Goal: Task Accomplishment & Management: Complete application form

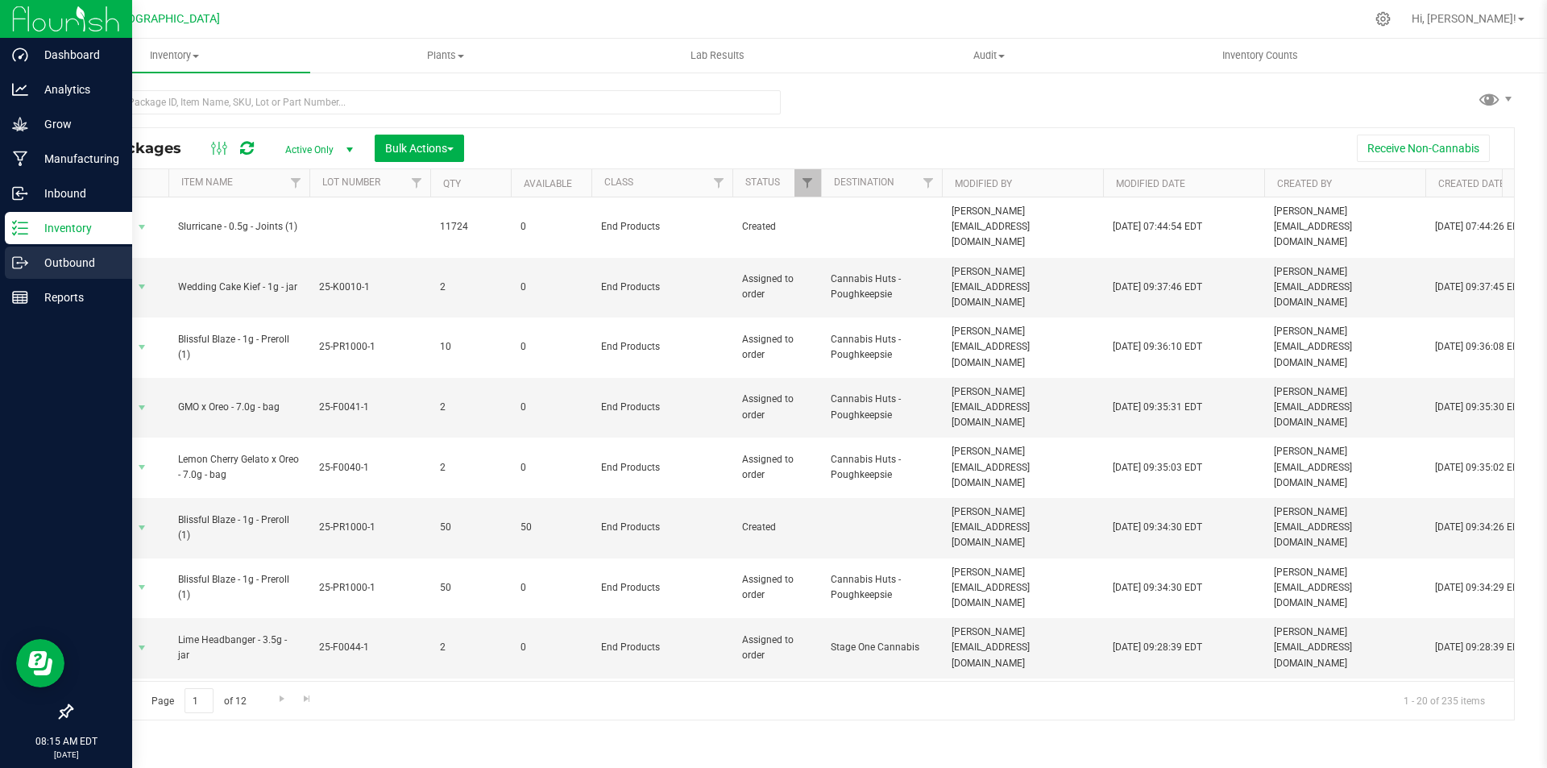
click at [63, 251] on div "Outbound" at bounding box center [68, 263] width 127 height 32
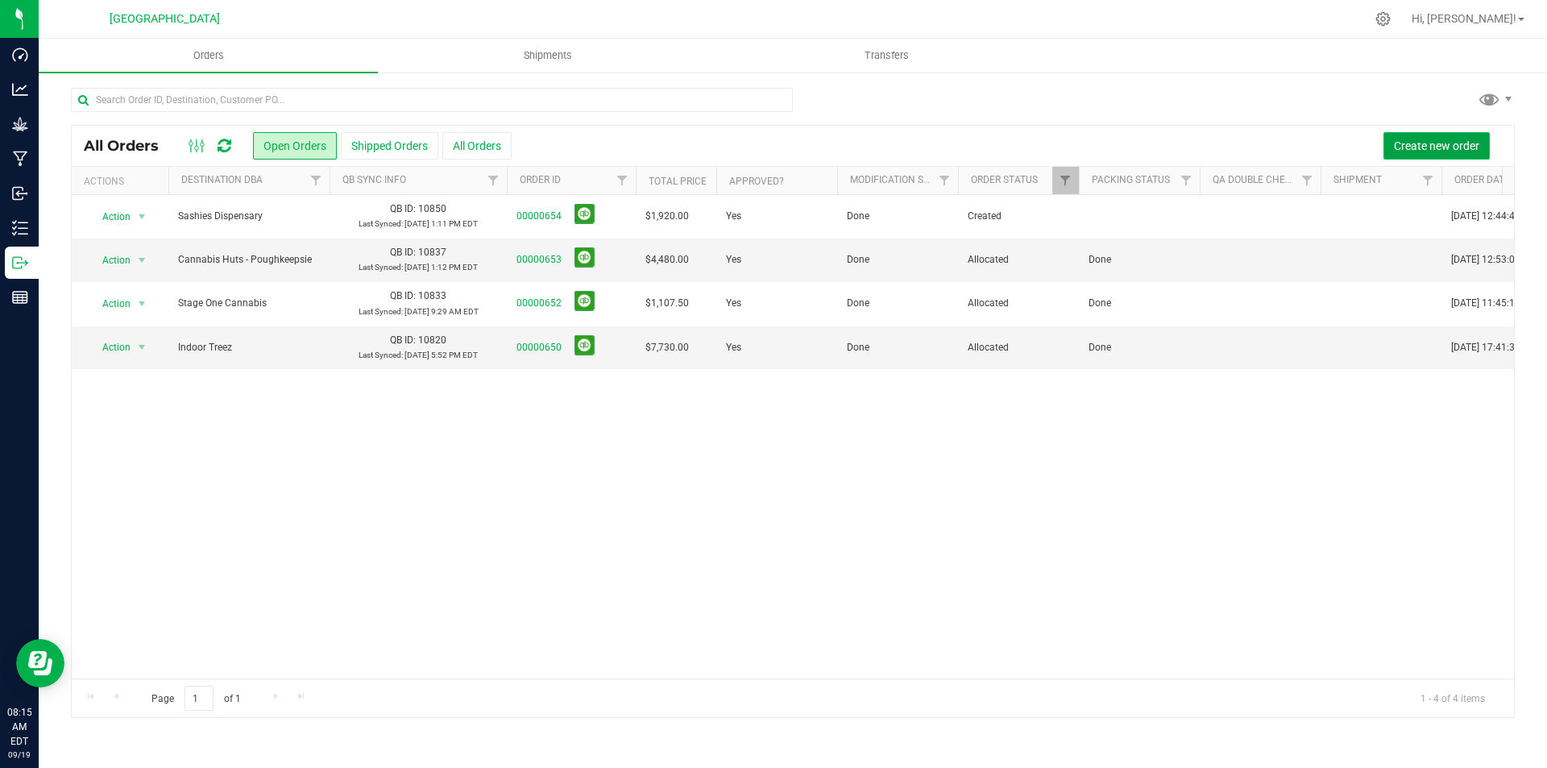
click at [1419, 147] on span "Create new order" at bounding box center [1436, 145] width 85 height 13
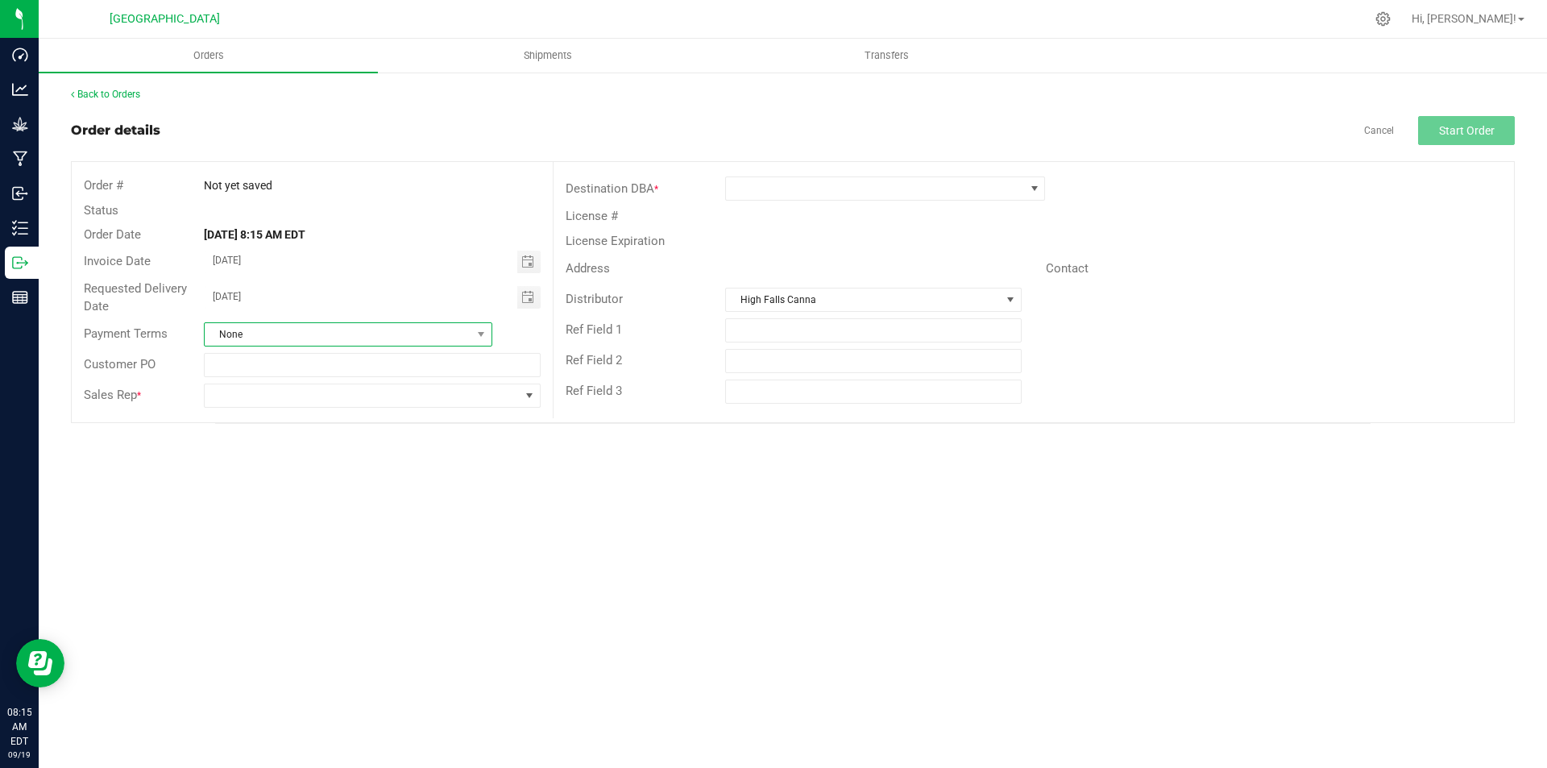
click at [446, 330] on span "None" at bounding box center [338, 334] width 267 height 23
click at [744, 495] on div "Orders Shipments Transfers Back to Orders Order details Cancel Start Order Orde…" at bounding box center [793, 403] width 1509 height 729
click at [378, 392] on span at bounding box center [362, 395] width 314 height 23
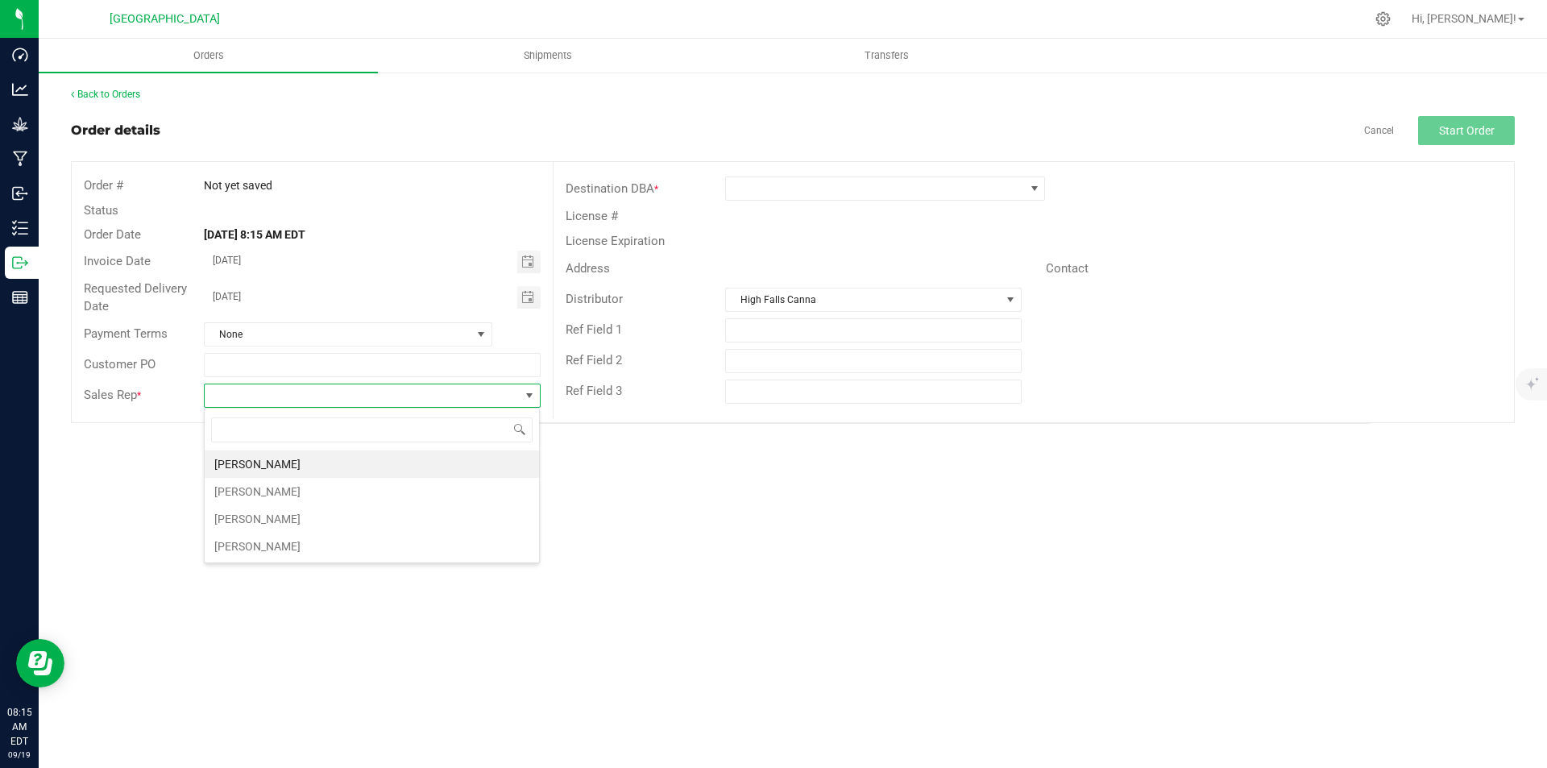
scroll to position [24, 337]
click at [262, 543] on li "[PERSON_NAME]" at bounding box center [372, 546] width 334 height 27
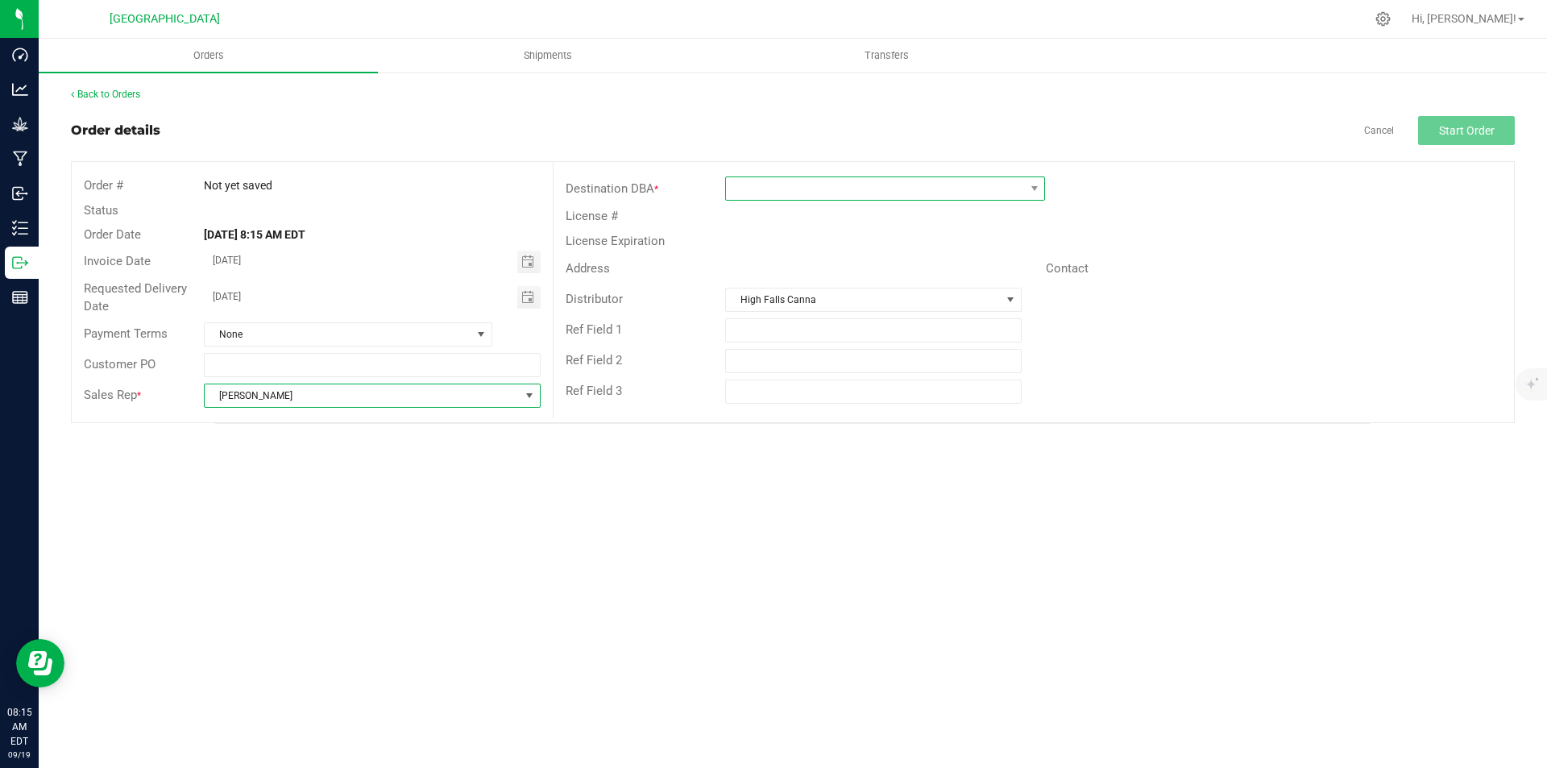
click at [934, 185] on span at bounding box center [875, 188] width 298 height 23
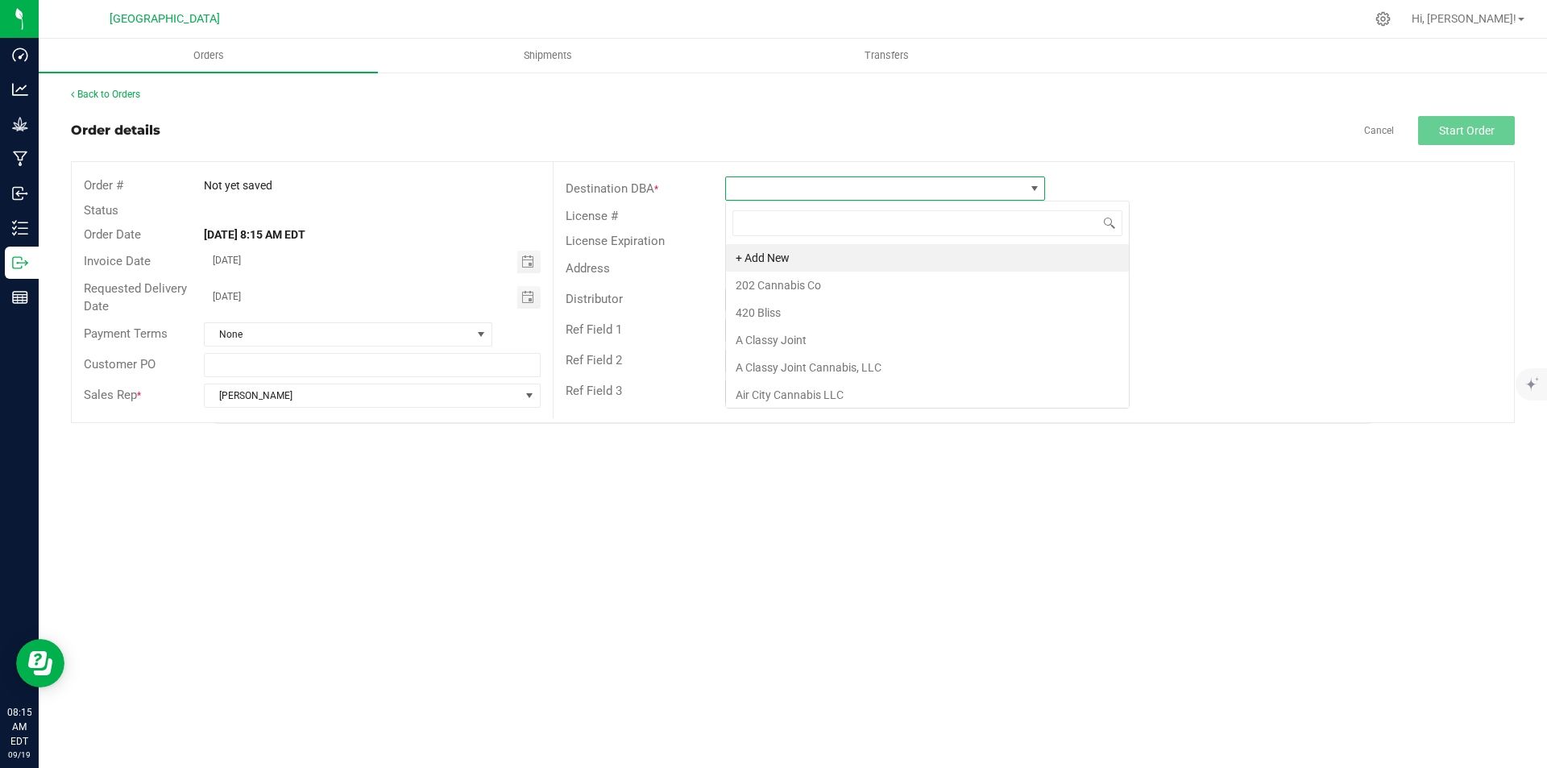
scroll to position [24, 320]
type input "t"
type input "s"
type input "trea"
click at [870, 247] on li "Treasure House" at bounding box center [885, 257] width 318 height 27
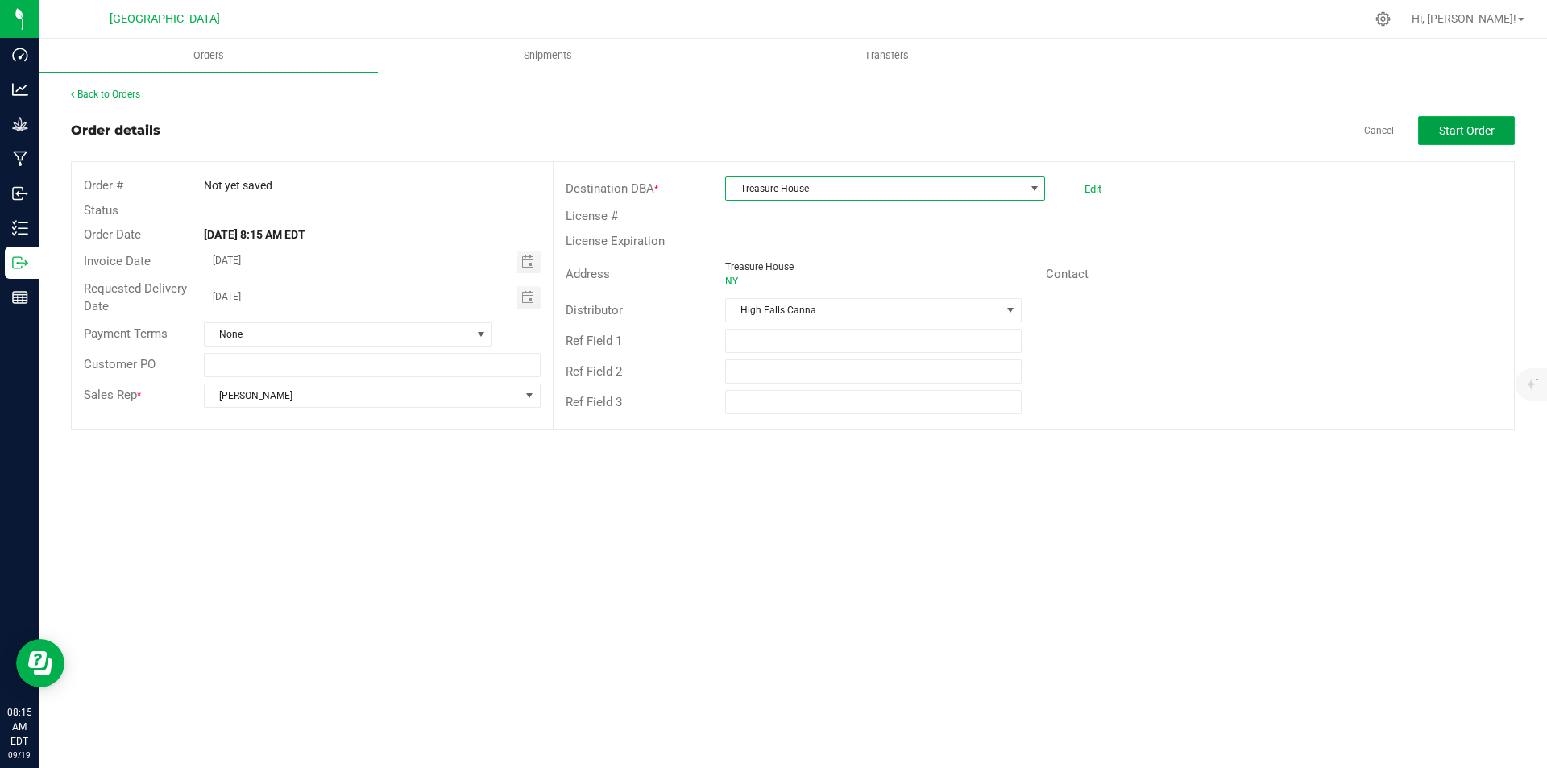
click at [1490, 130] on span "Start Order" at bounding box center [1467, 130] width 56 height 13
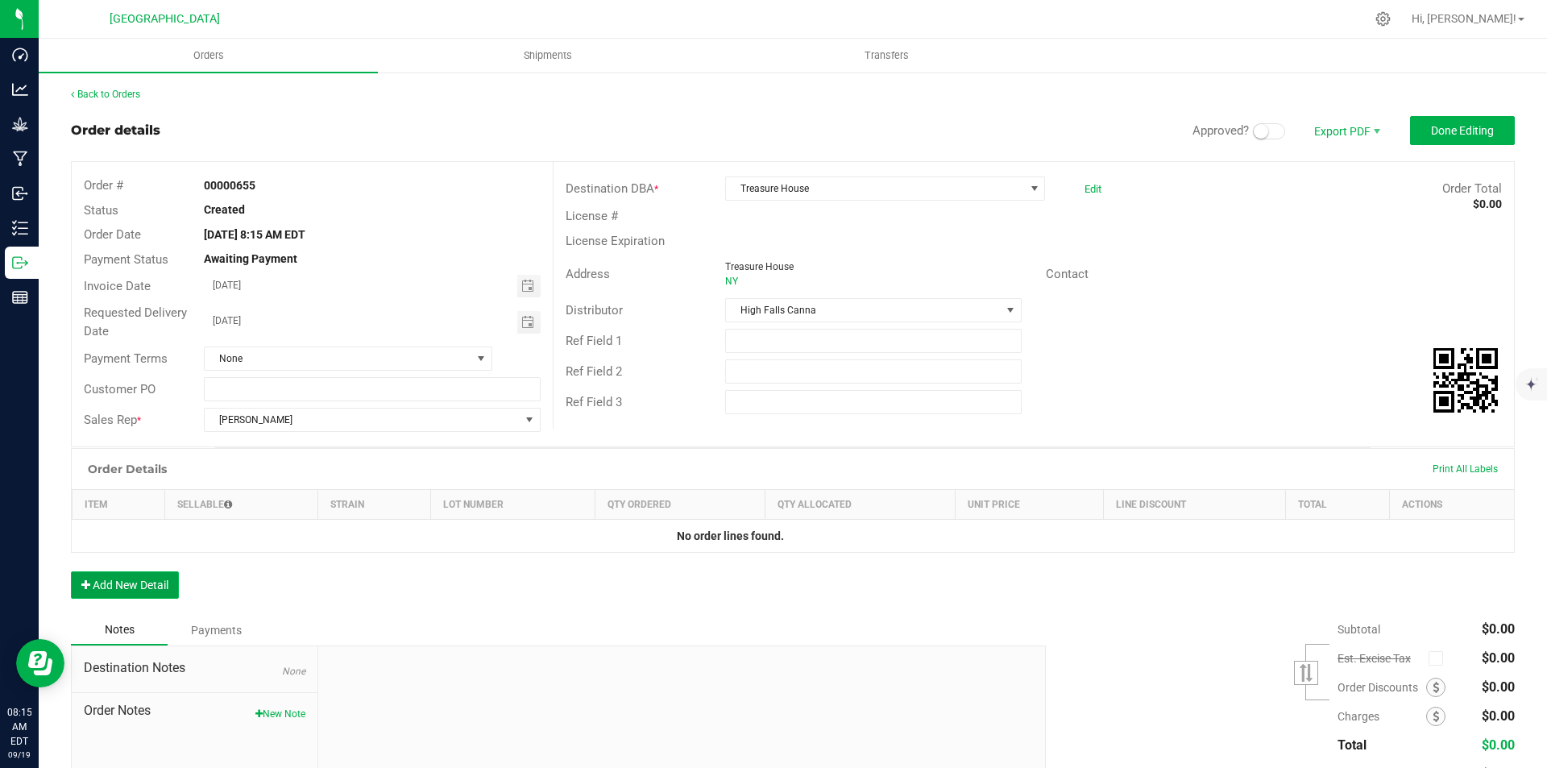
click at [141, 589] on button "Add New Detail" at bounding box center [125, 584] width 108 height 27
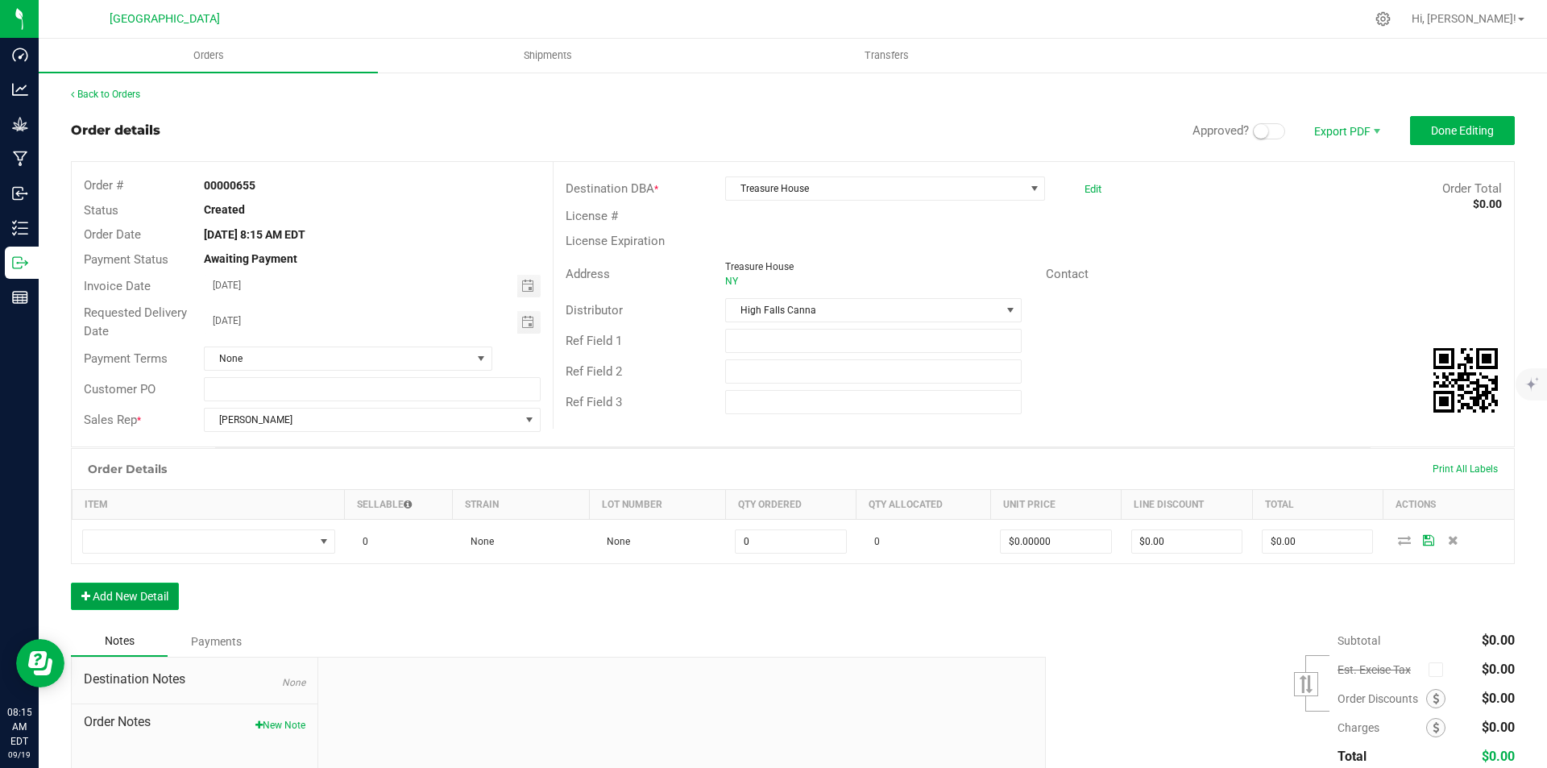
click at [141, 589] on button "Add New Detail" at bounding box center [125, 596] width 108 height 27
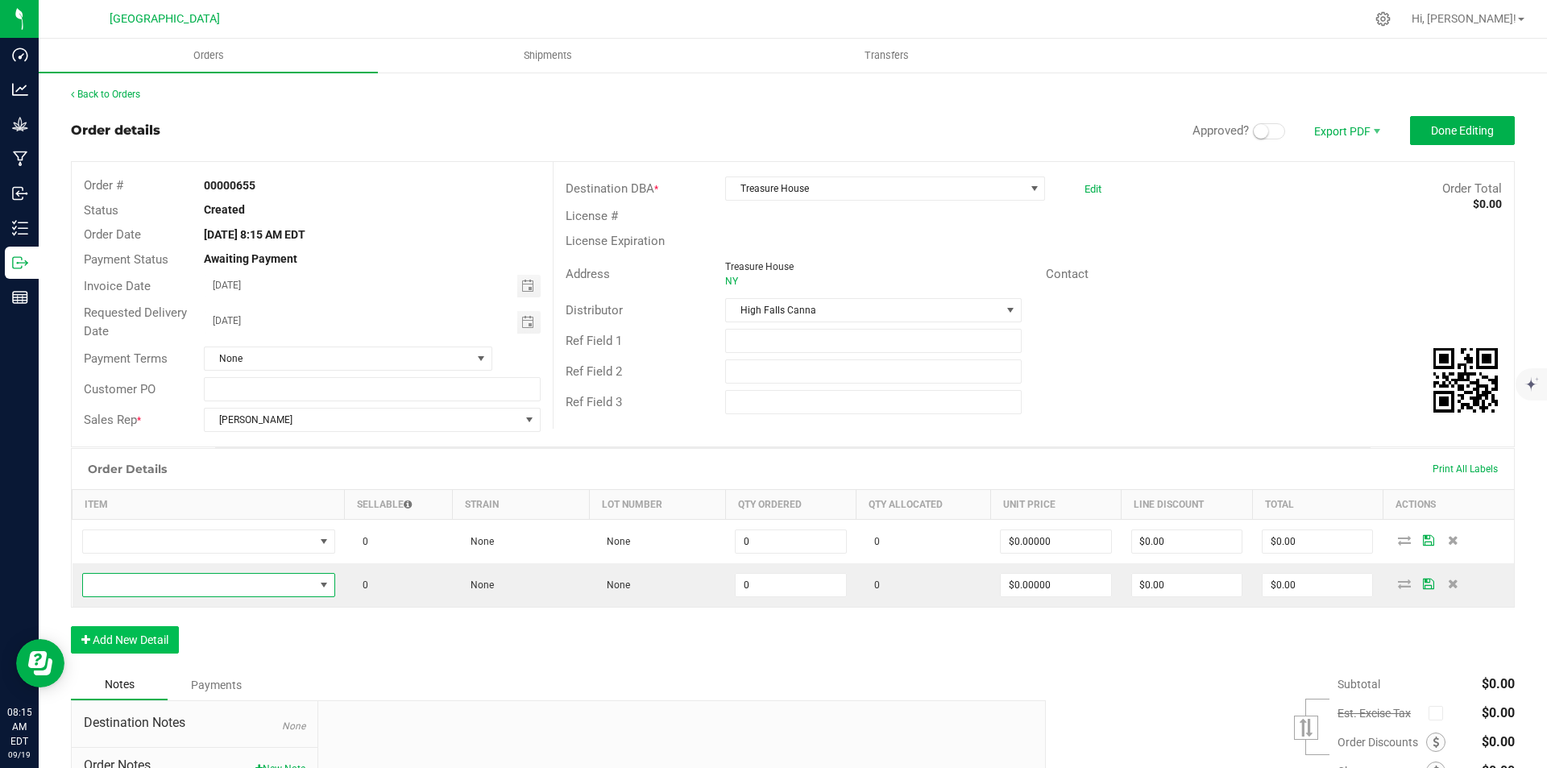
click at [141, 589] on span "NO DATA FOUND" at bounding box center [198, 585] width 231 height 23
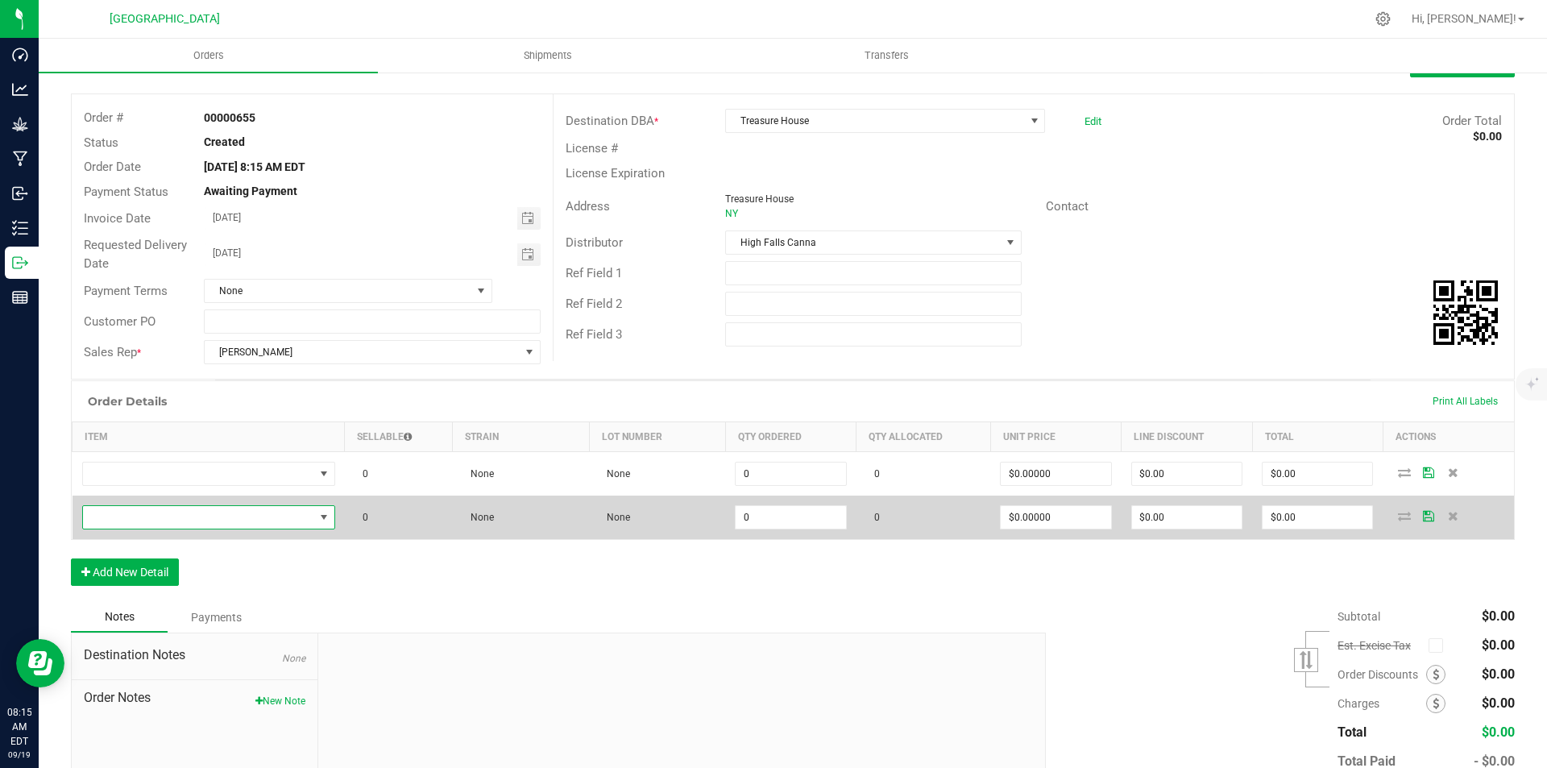
scroll to position [161, 0]
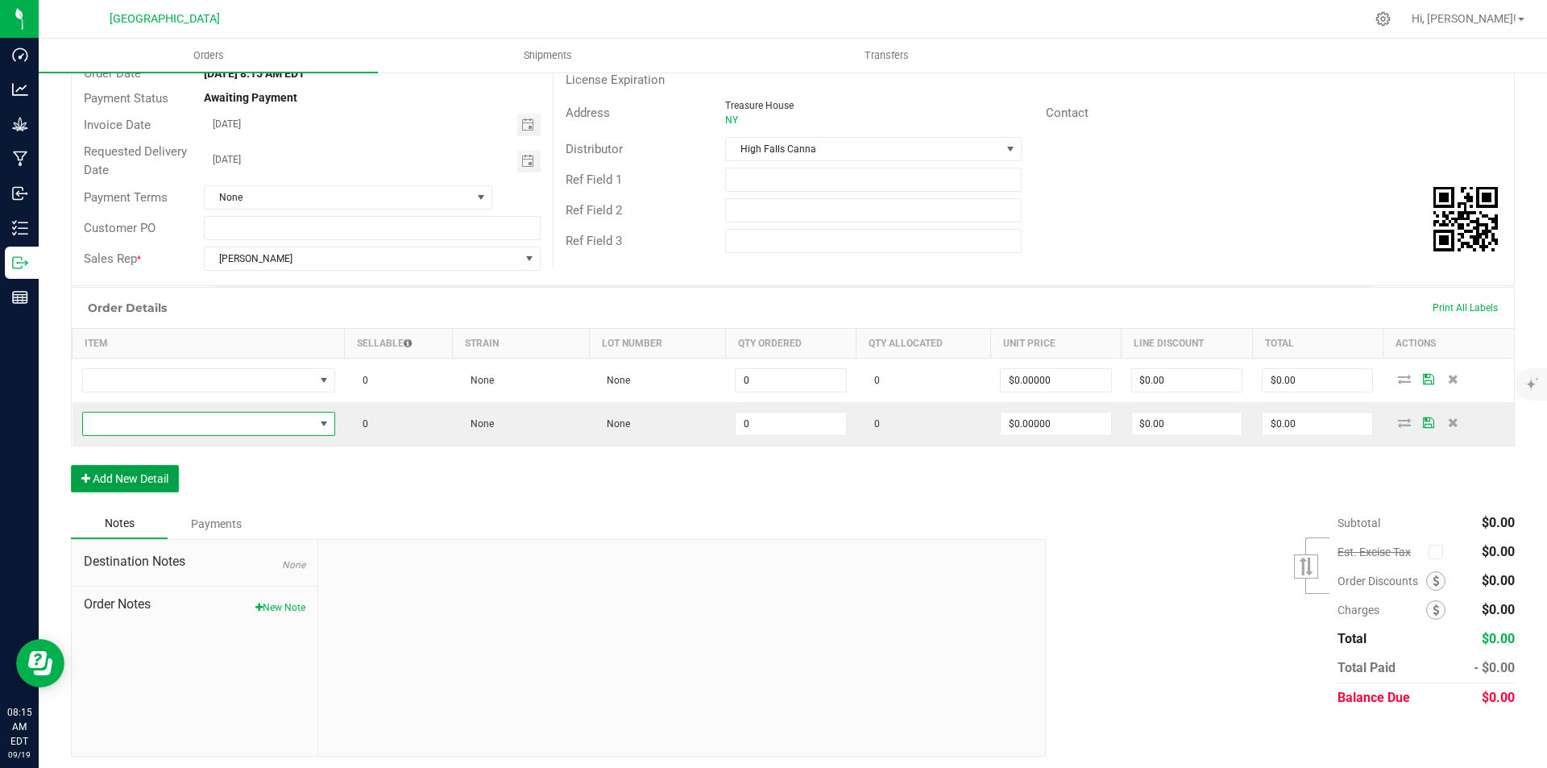
click at [158, 472] on button "Add New Detail" at bounding box center [125, 478] width 108 height 27
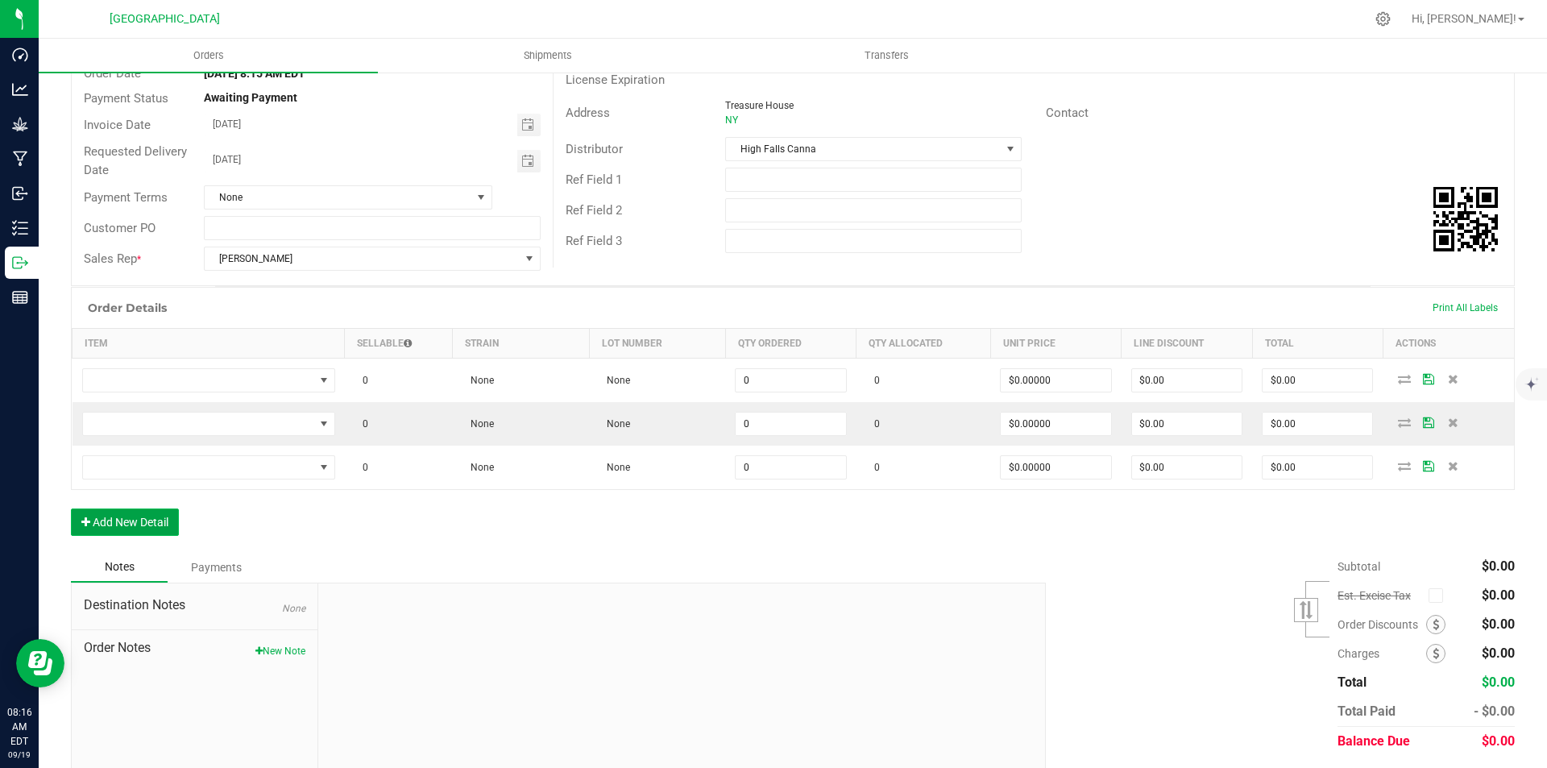
click at [149, 524] on button "Add New Detail" at bounding box center [125, 522] width 108 height 27
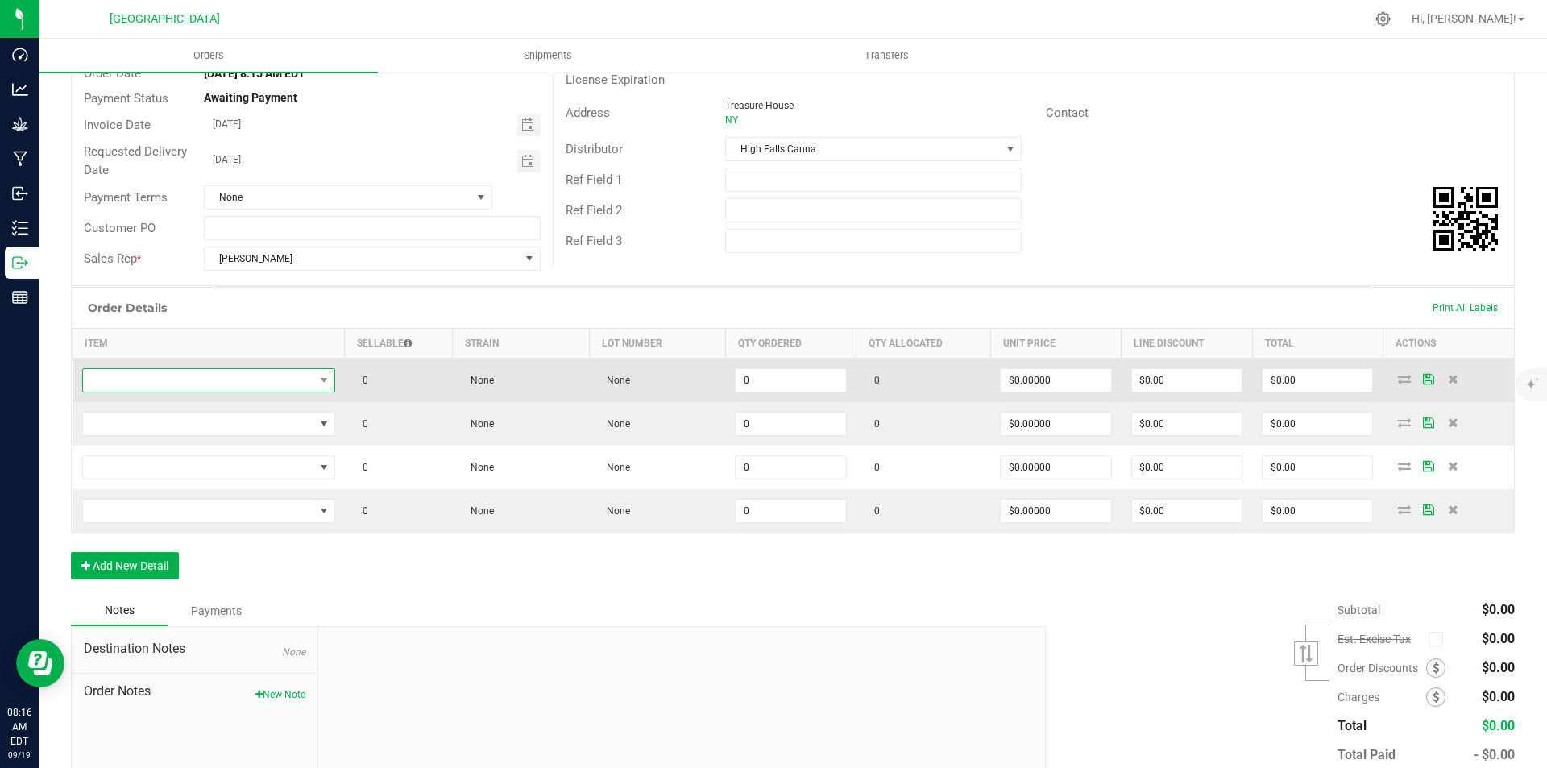
click at [307, 383] on span "NO DATA FOUND" at bounding box center [198, 380] width 231 height 23
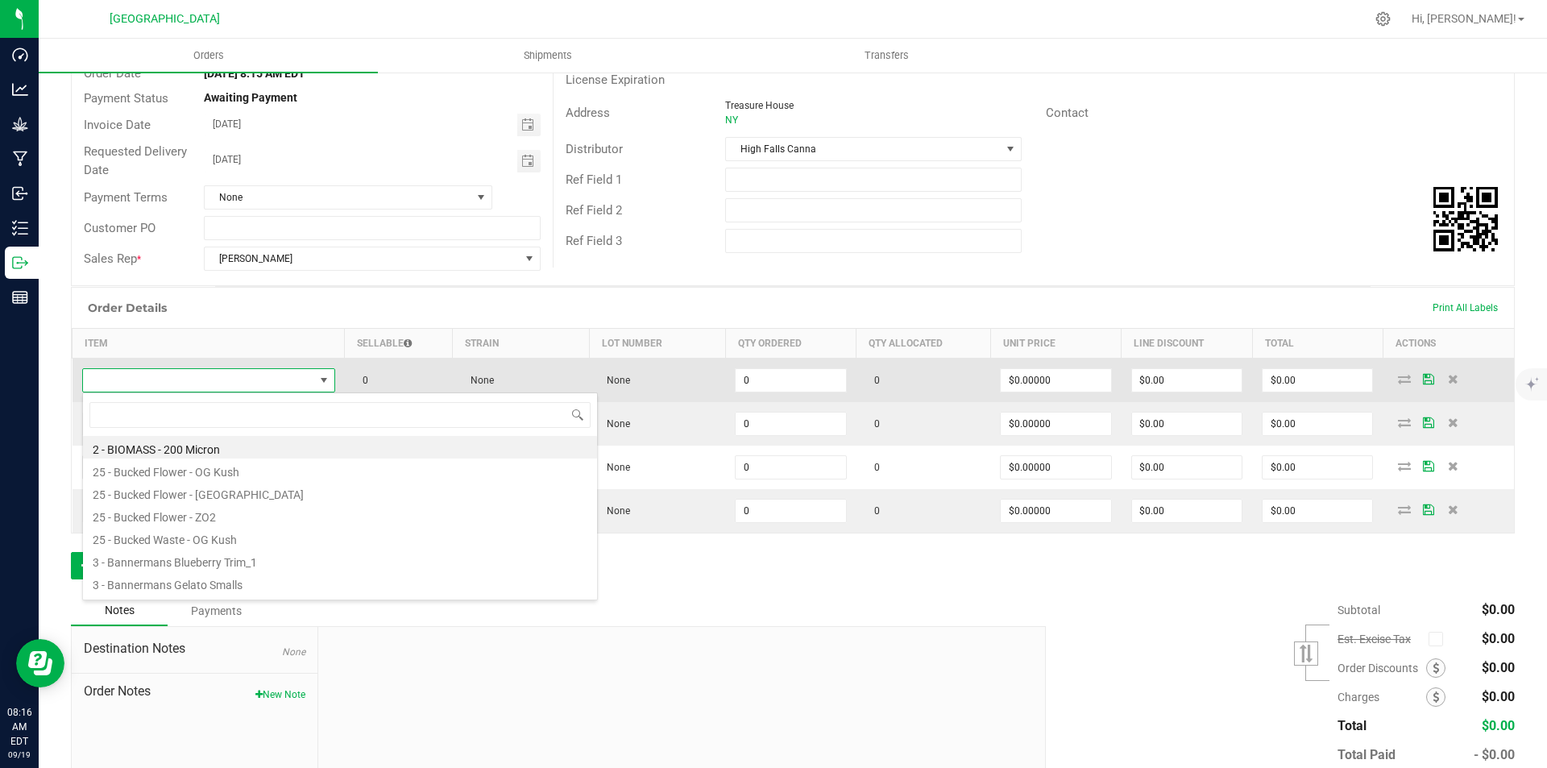
scroll to position [24, 251]
type input "blissf"
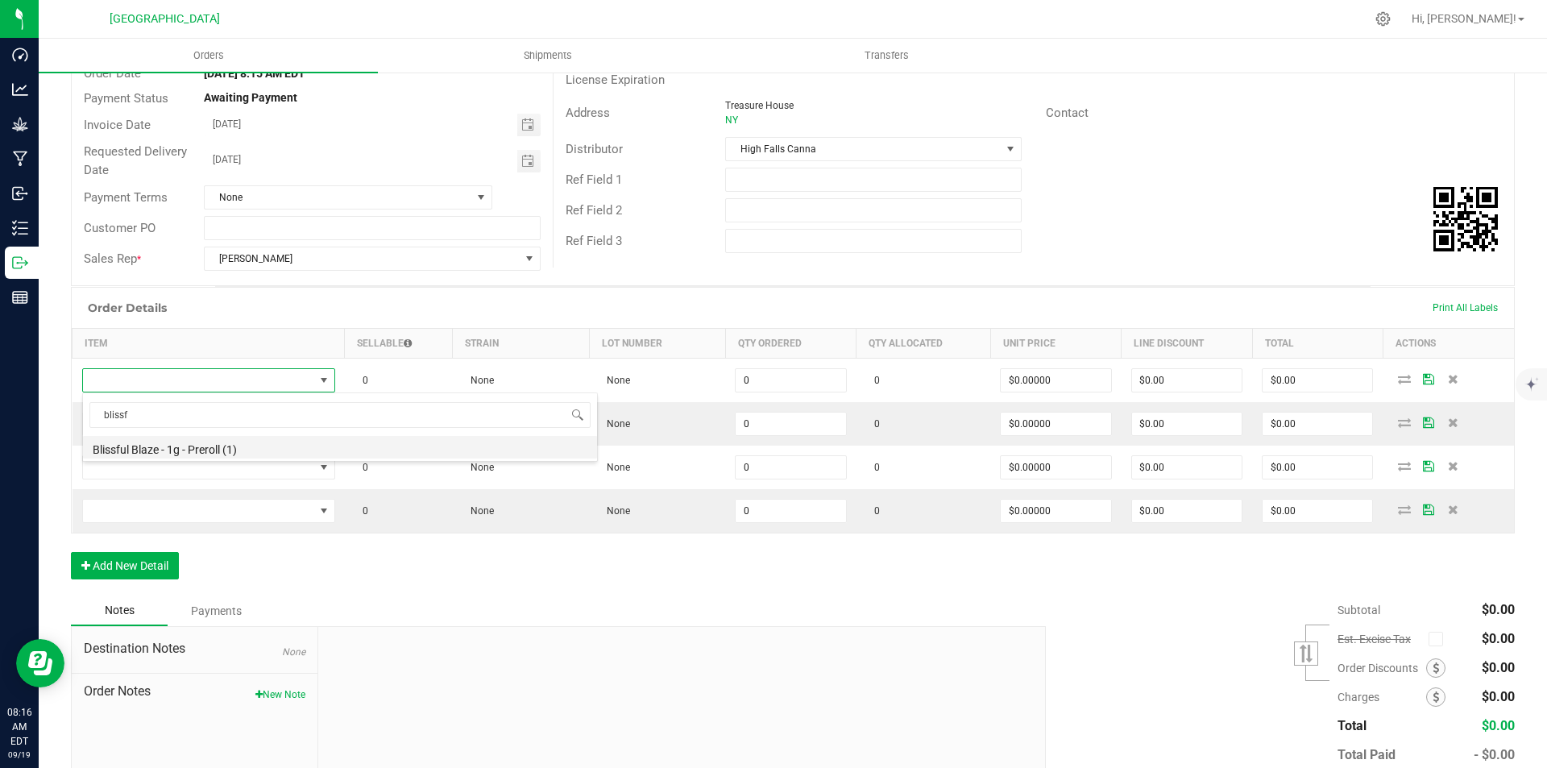
click at [205, 442] on li "Blissful Blaze - 1g - Preroll (1)" at bounding box center [340, 447] width 514 height 23
type input "0 ea"
type input "$6.00000"
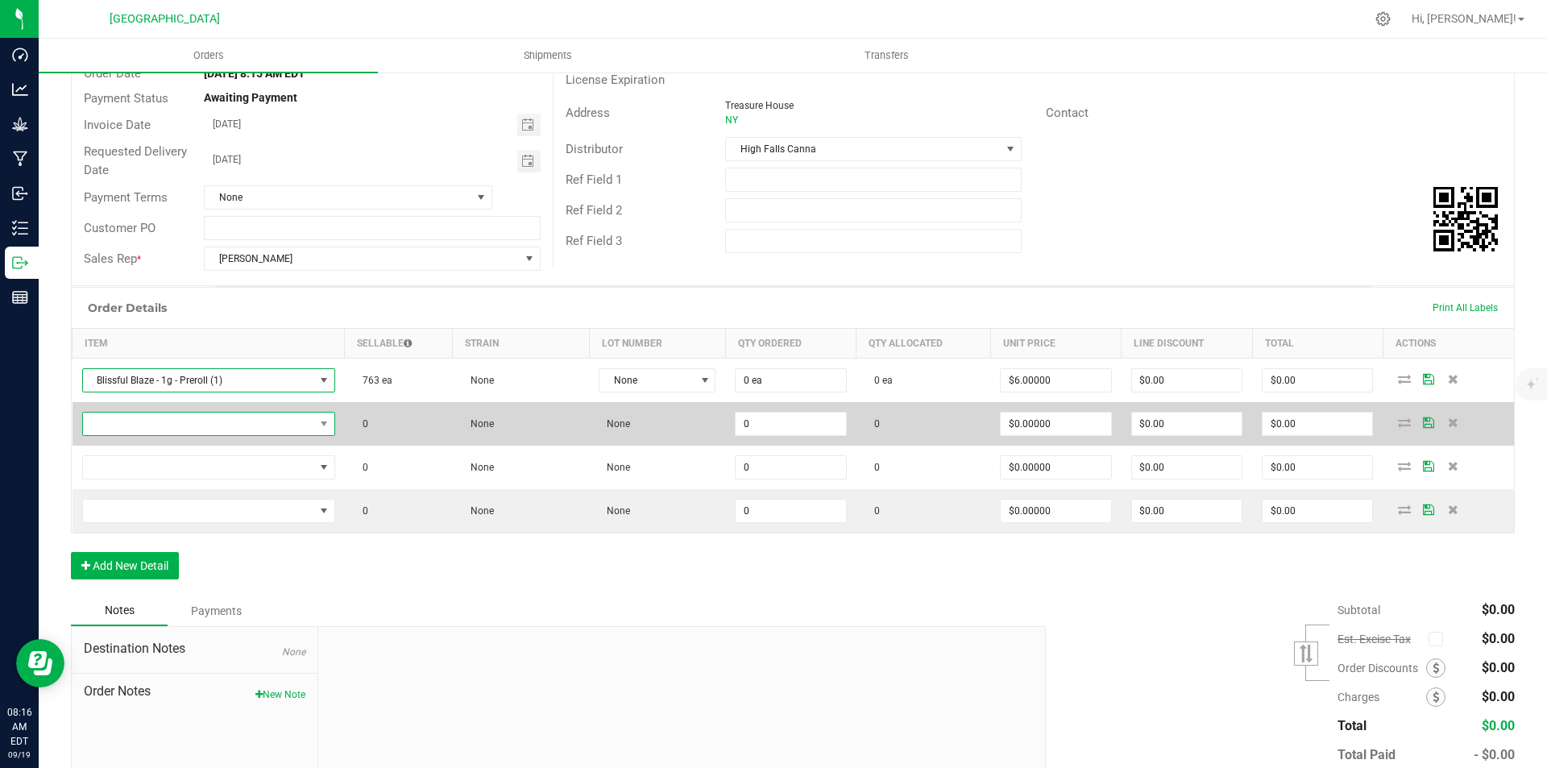
click at [226, 420] on span "NO DATA FOUND" at bounding box center [198, 424] width 231 height 23
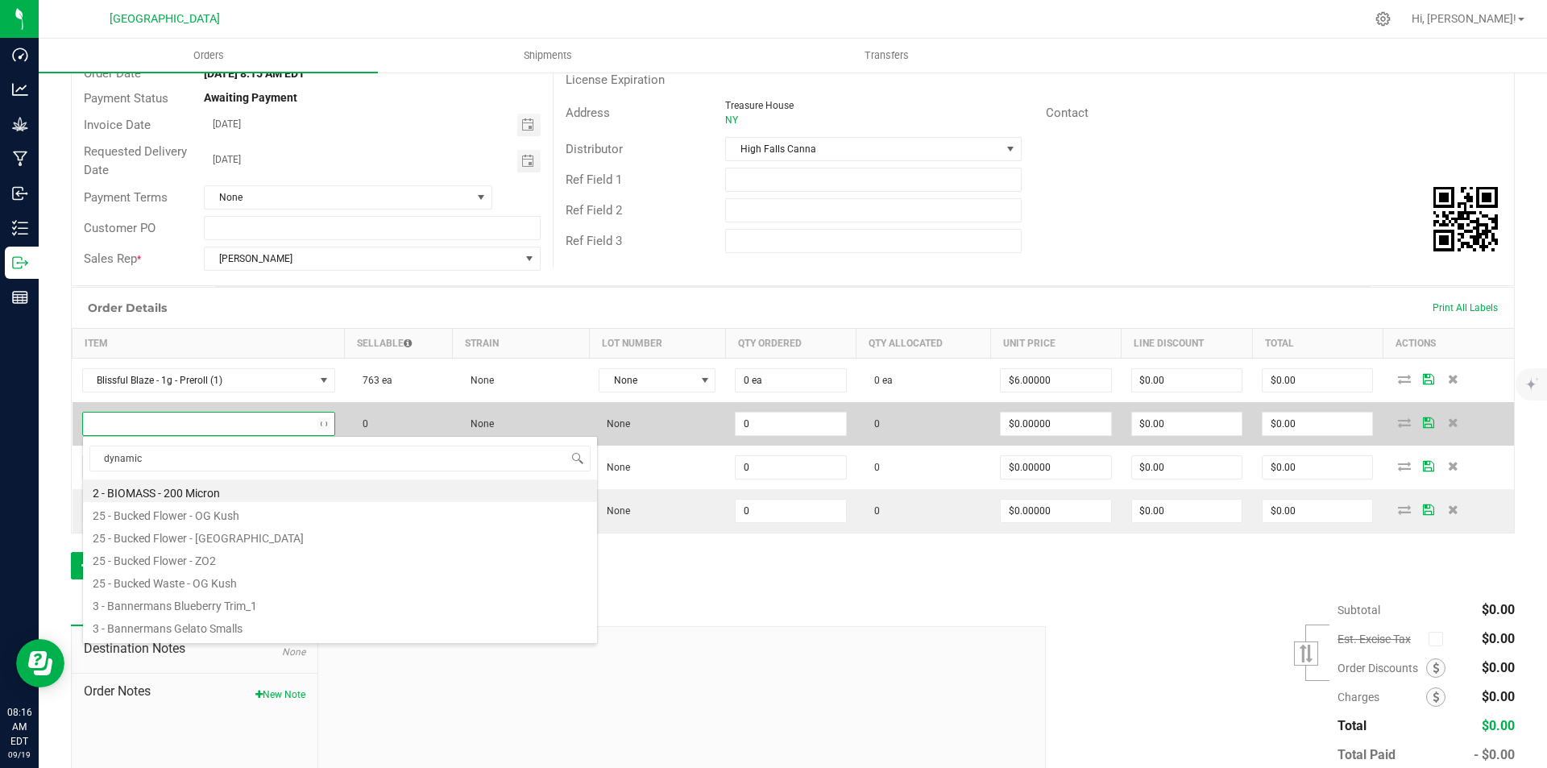
type input "dynamic"
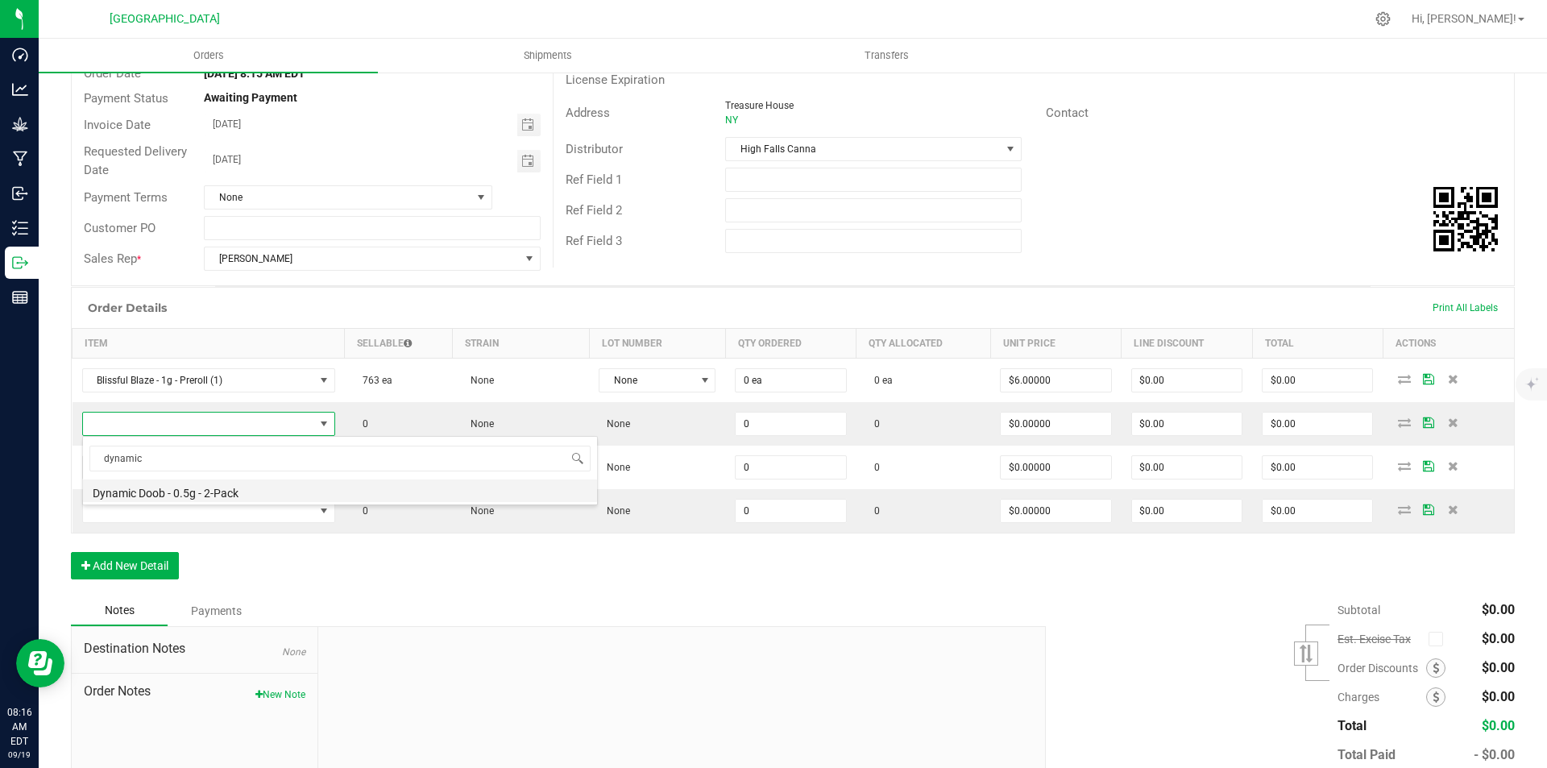
click at [192, 500] on li "Dynamic Doob - 0.5g - 2-Pack" at bounding box center [340, 490] width 514 height 23
type input "0 ea"
type input "$6.00000"
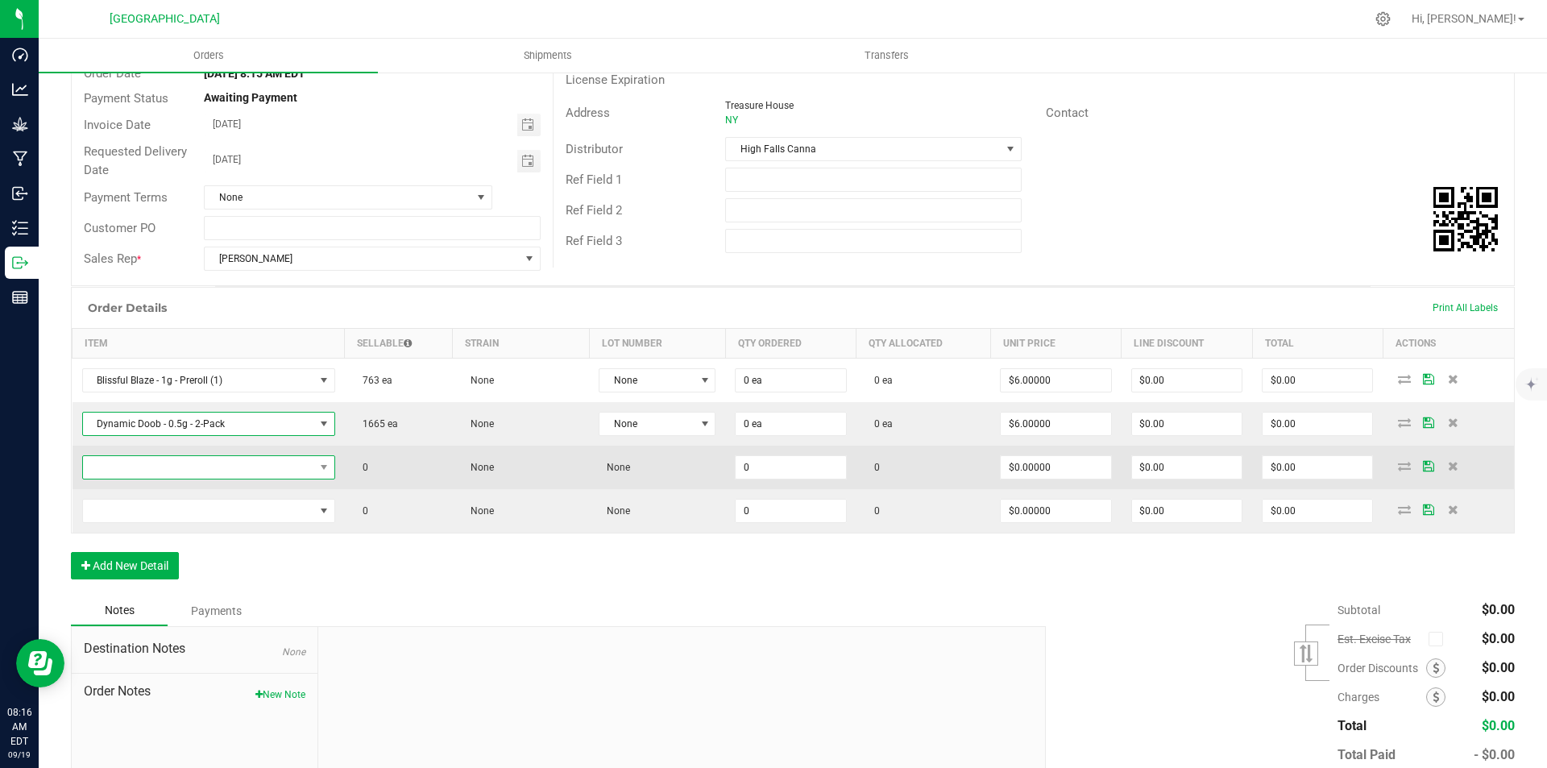
click at [165, 468] on span "NO DATA FOUND" at bounding box center [198, 467] width 231 height 23
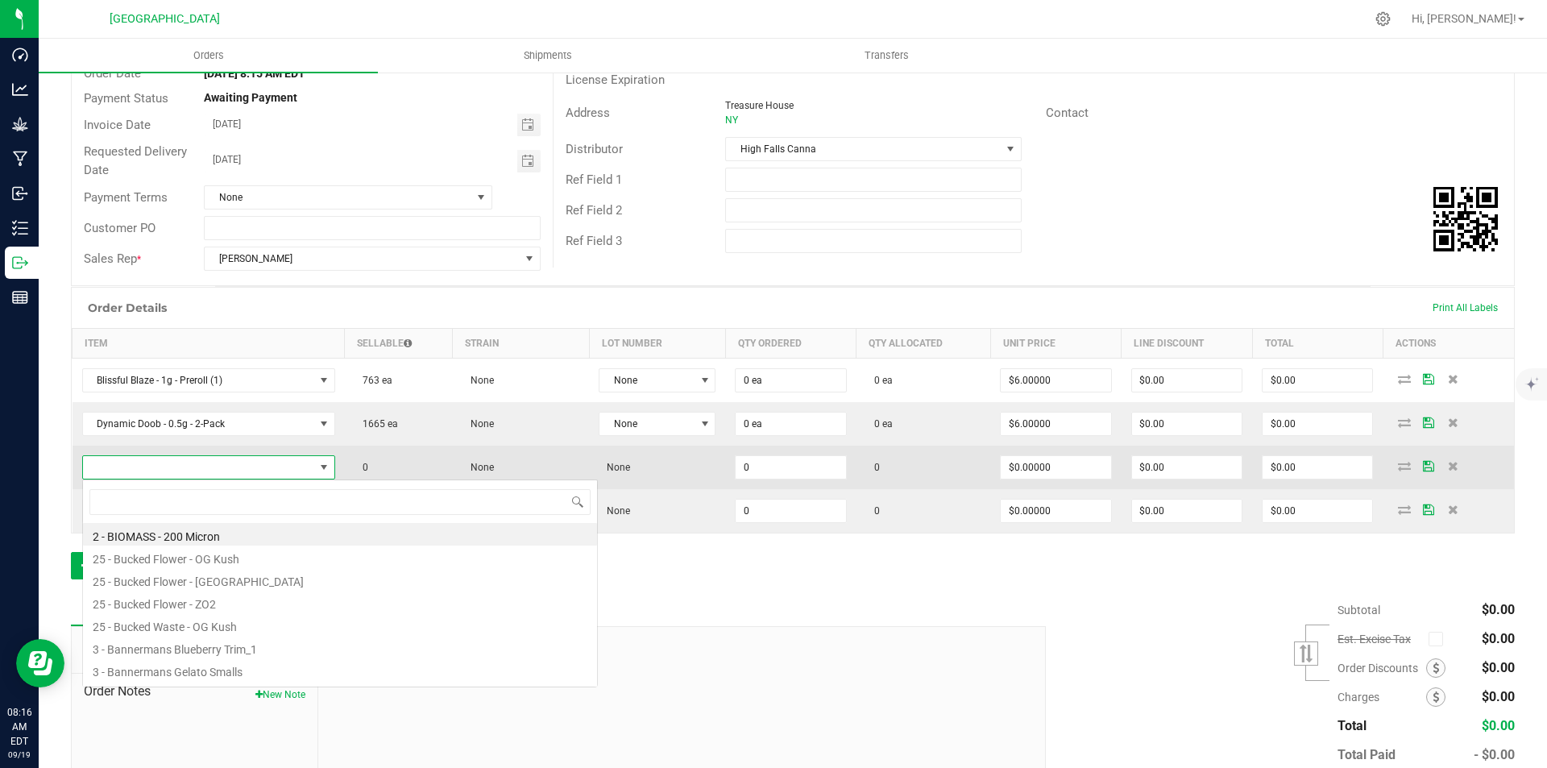
scroll to position [24, 249]
type input "chill"
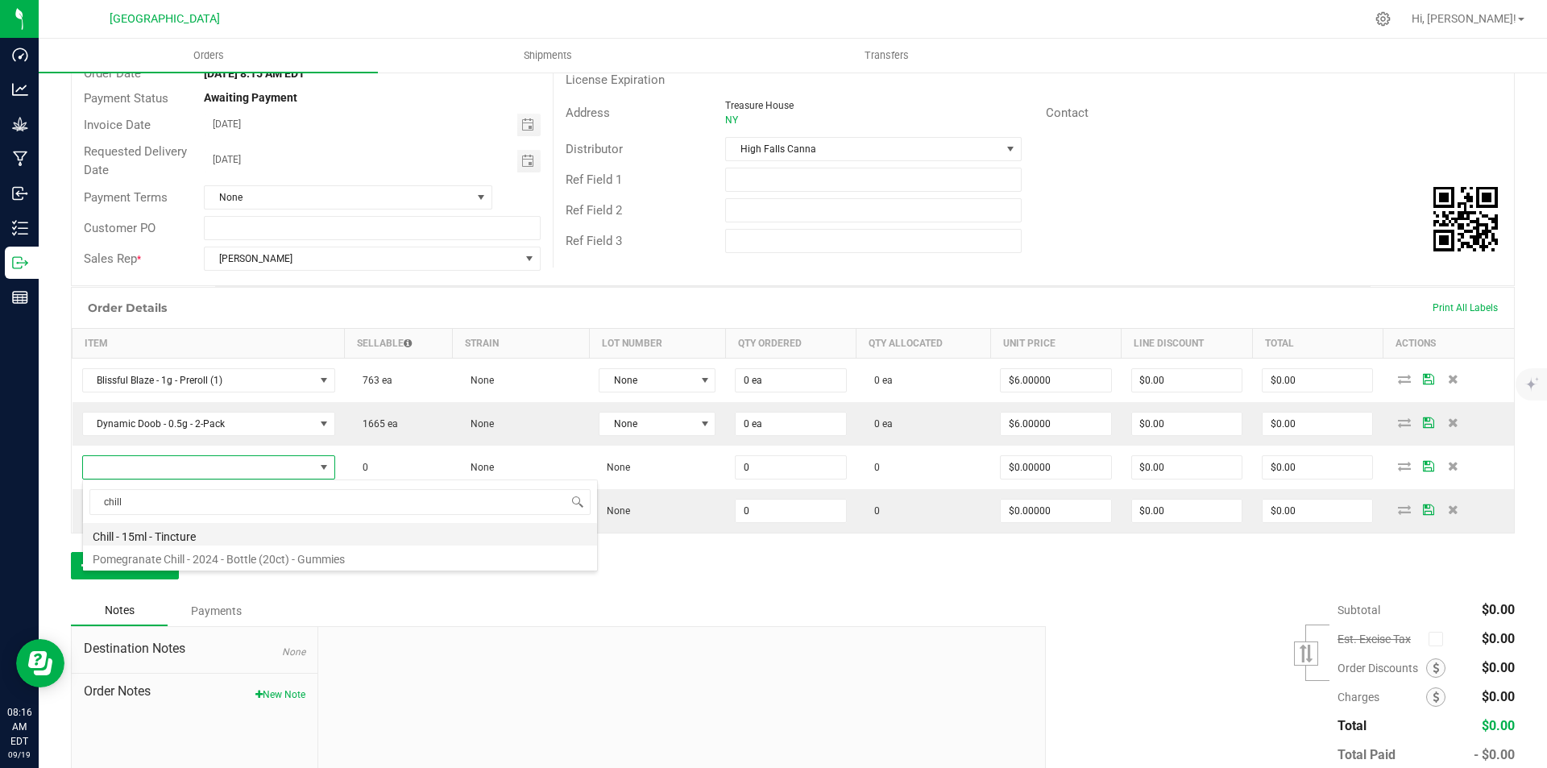
click at [178, 532] on li "Chill - 15ml - Tincture" at bounding box center [340, 534] width 514 height 23
type input "0 ea"
type input "$20.00000"
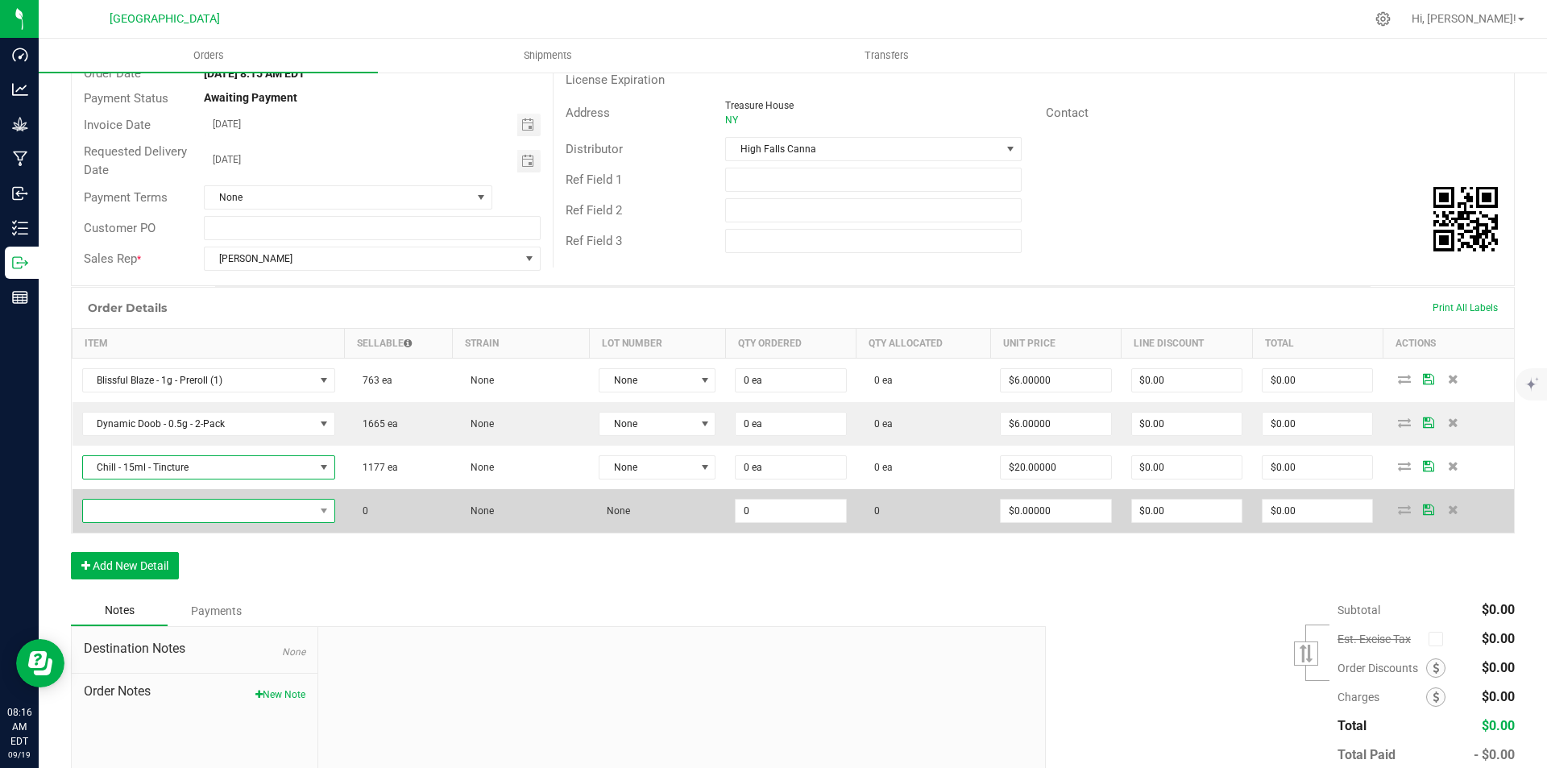
click at [210, 509] on span "NO DATA FOUND" at bounding box center [198, 511] width 231 height 23
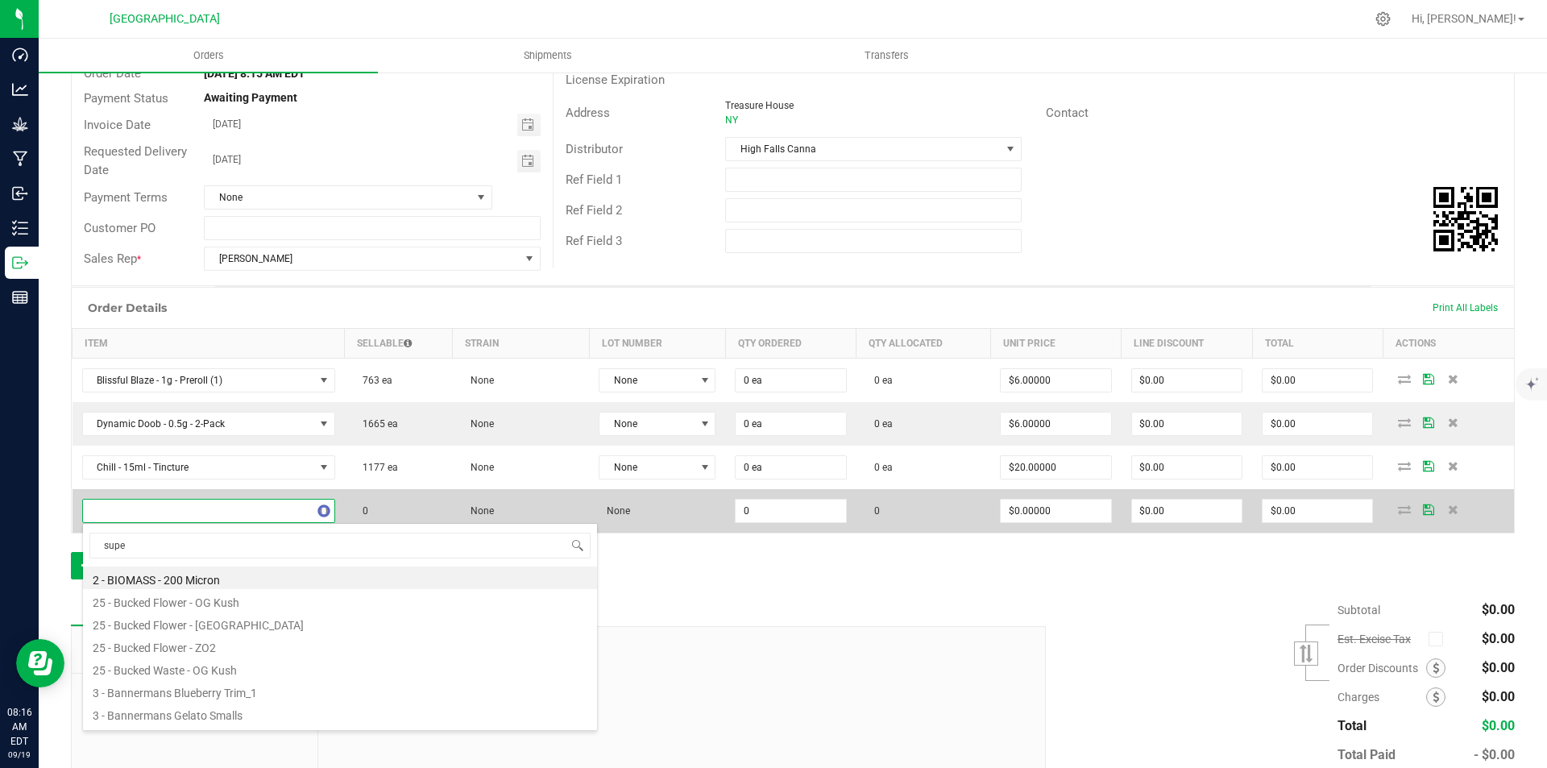
type input "super"
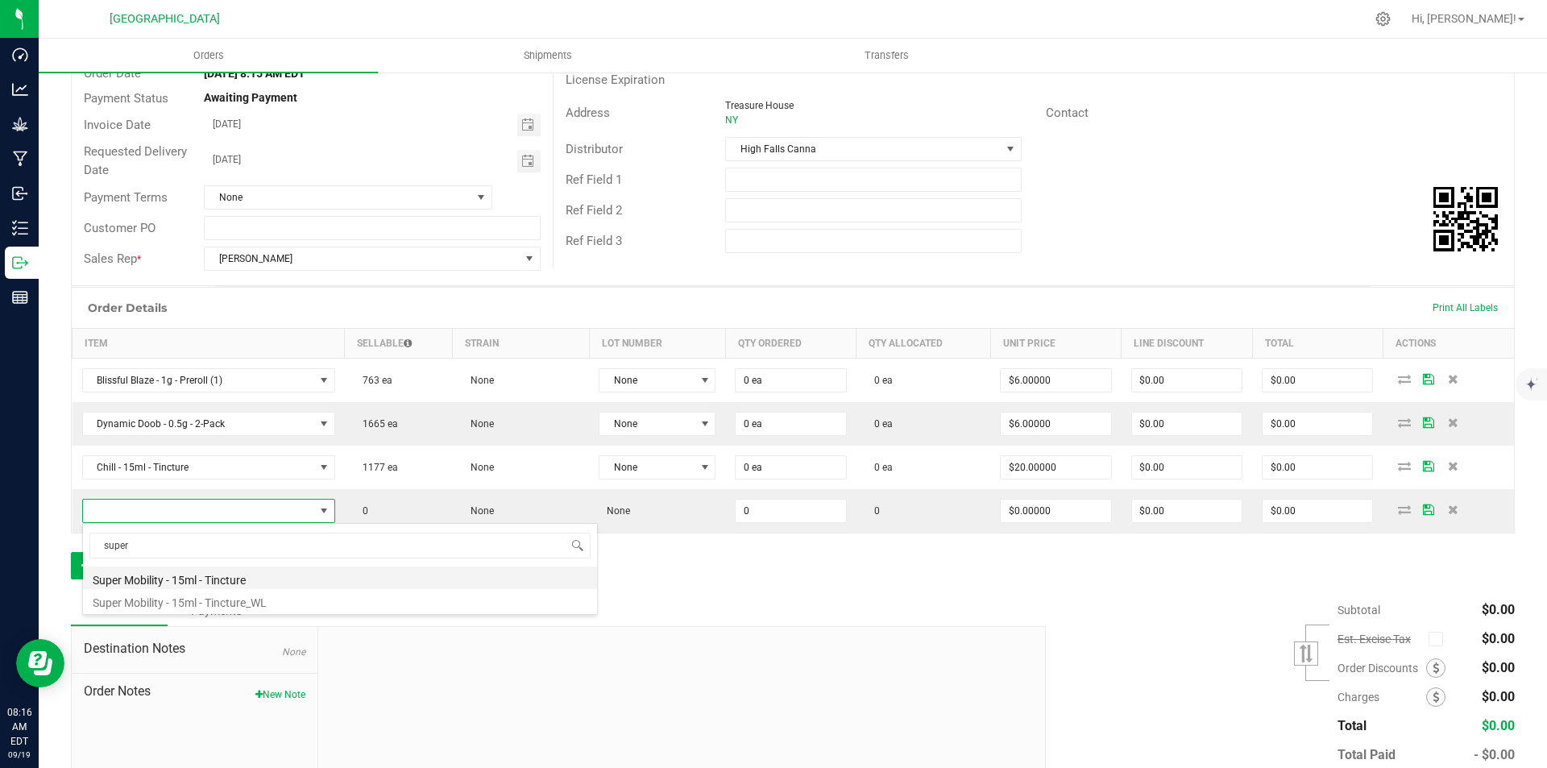
click at [253, 576] on li "Super Mobility - 15ml - Tincture" at bounding box center [340, 578] width 514 height 23
type input "0 ea"
type input "$20.00000"
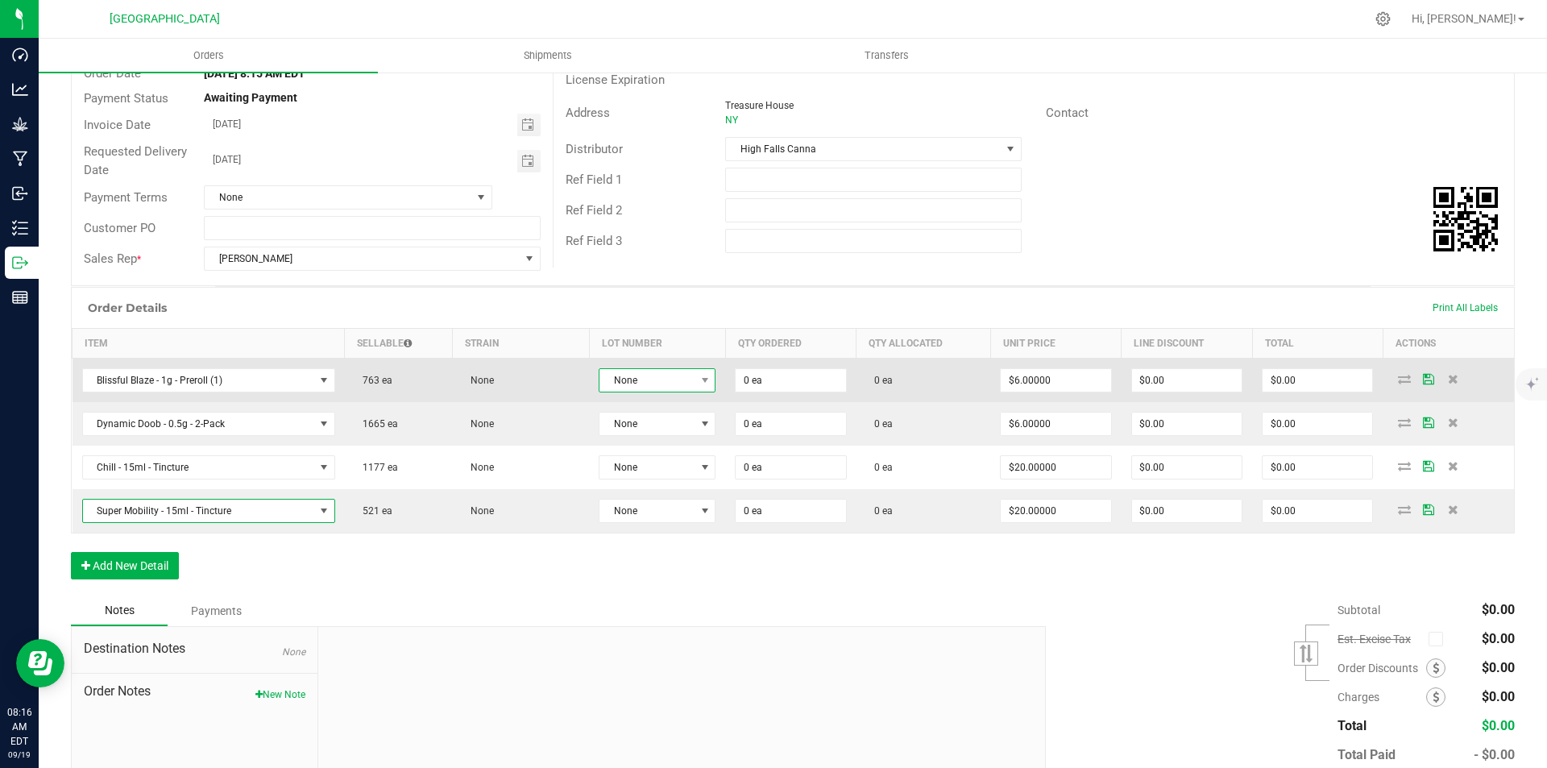
click at [658, 376] on span "None" at bounding box center [647, 380] width 95 height 23
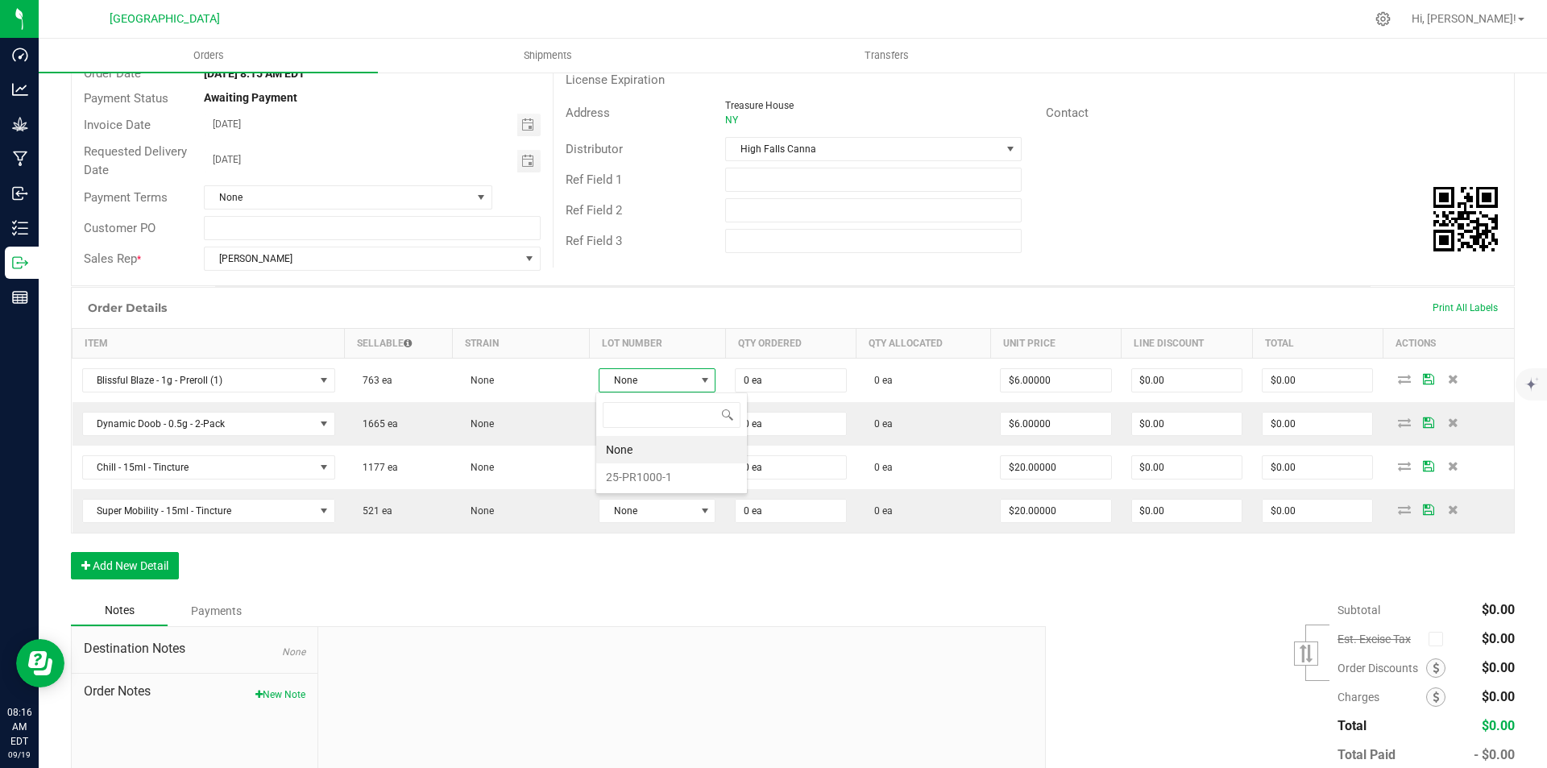
scroll to position [24, 115]
click at [645, 488] on li "25-PR1000-1" at bounding box center [671, 476] width 151 height 27
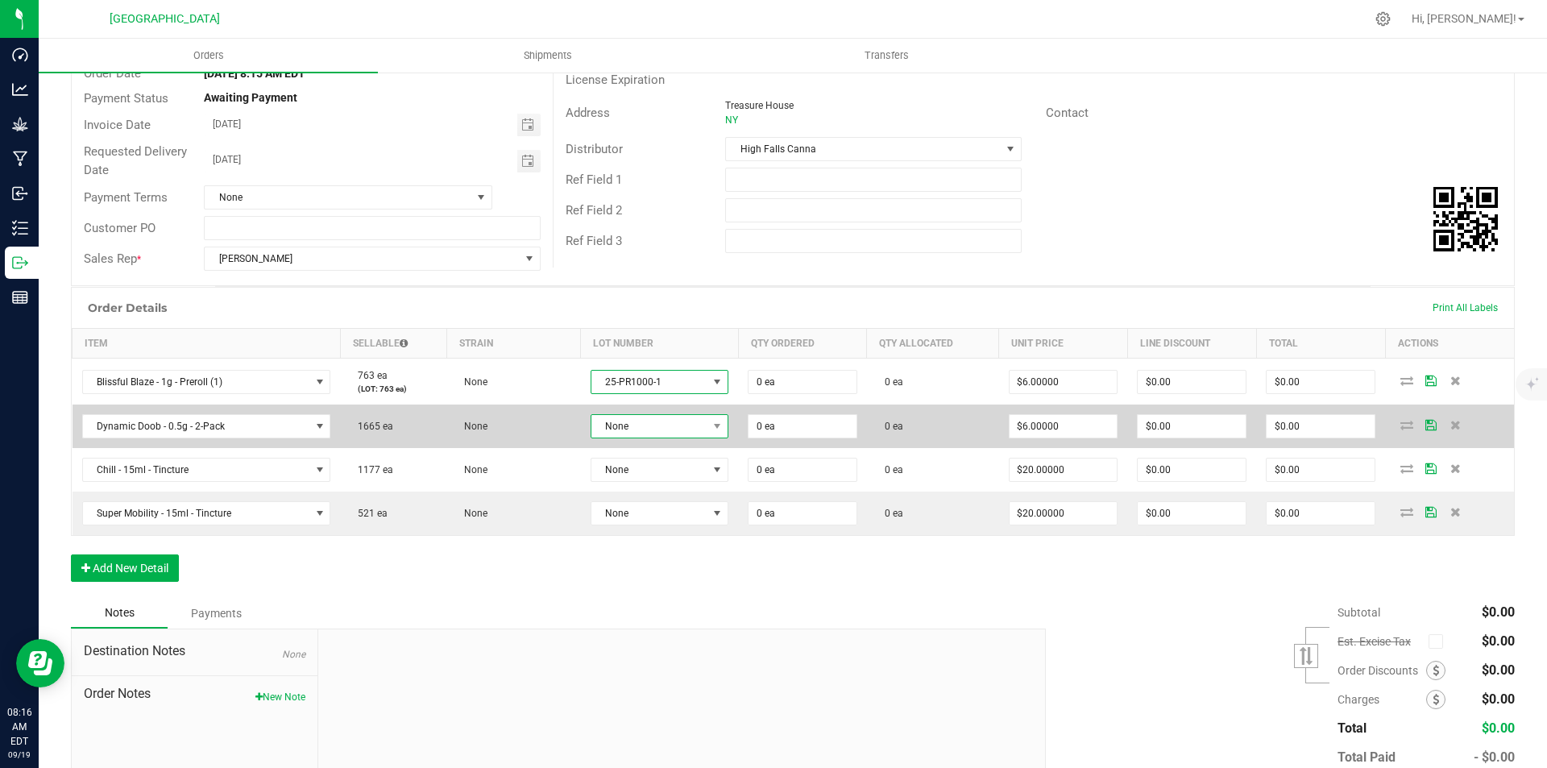
click at [650, 420] on span "None" at bounding box center [650, 426] width 116 height 23
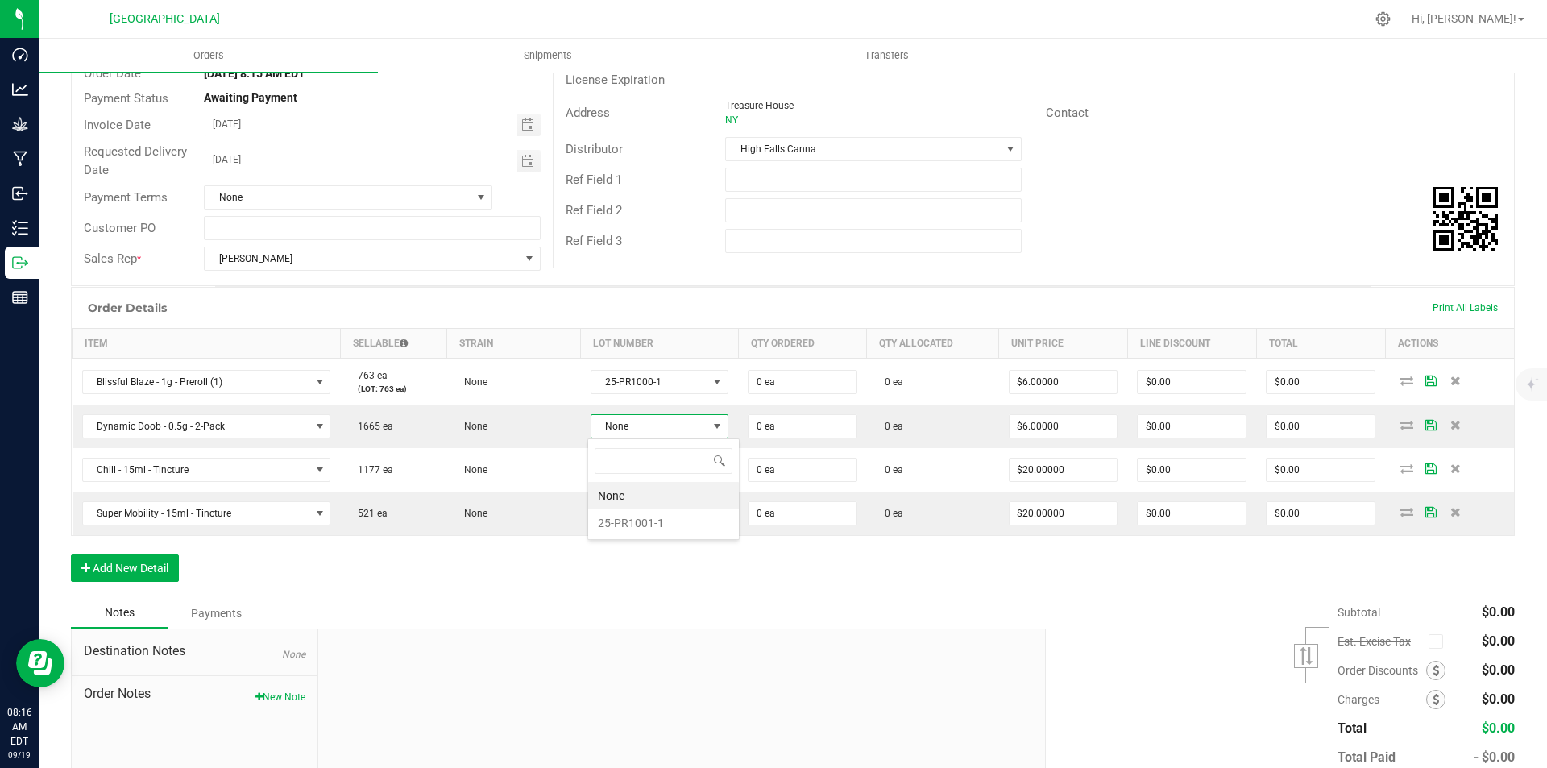
scroll to position [24, 135]
click at [654, 517] on li "25-PR1001-1" at bounding box center [663, 522] width 151 height 27
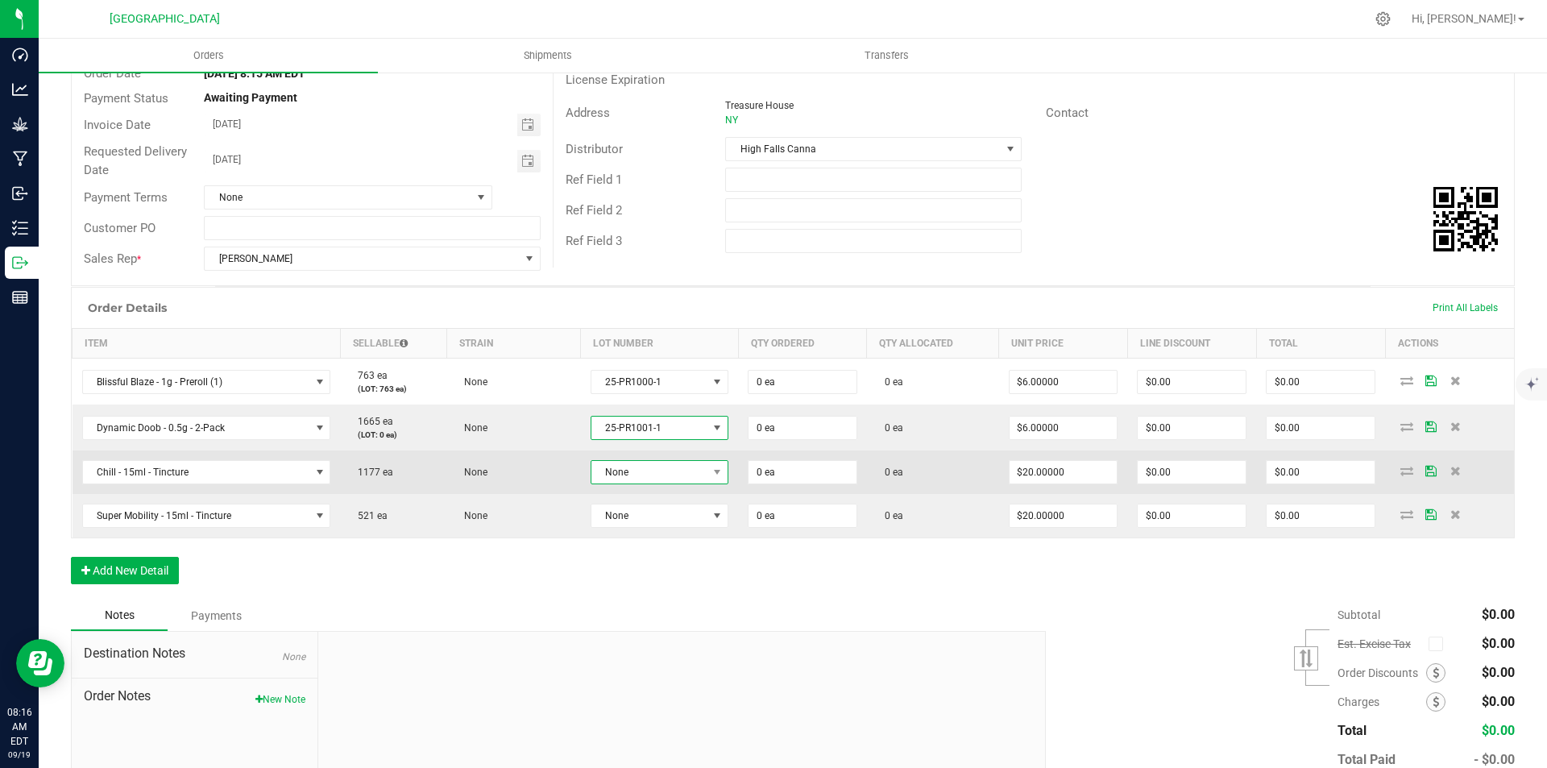
click at [650, 463] on span "None" at bounding box center [650, 472] width 116 height 23
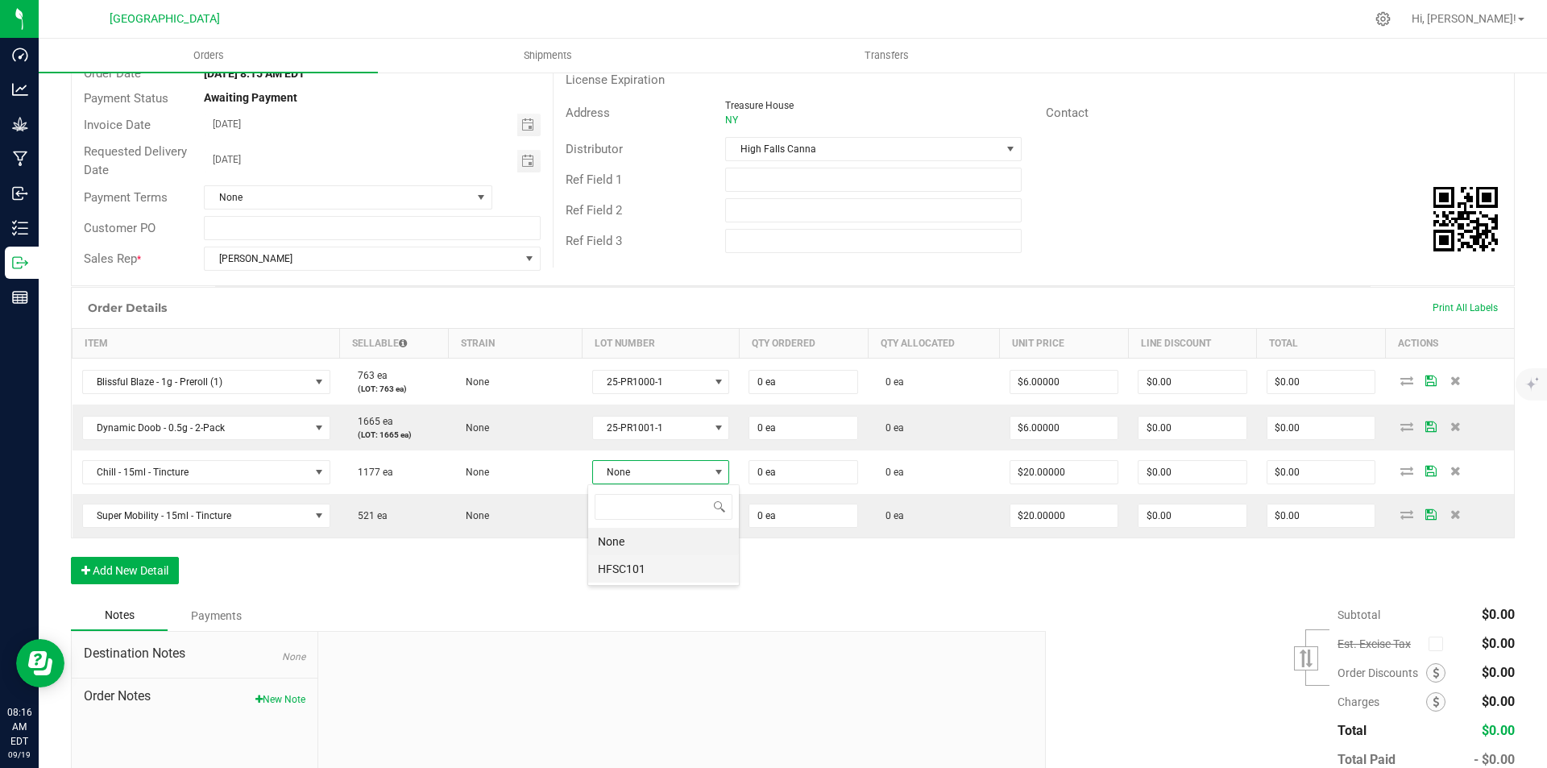
click at [647, 569] on li "HFSC101" at bounding box center [663, 568] width 151 height 27
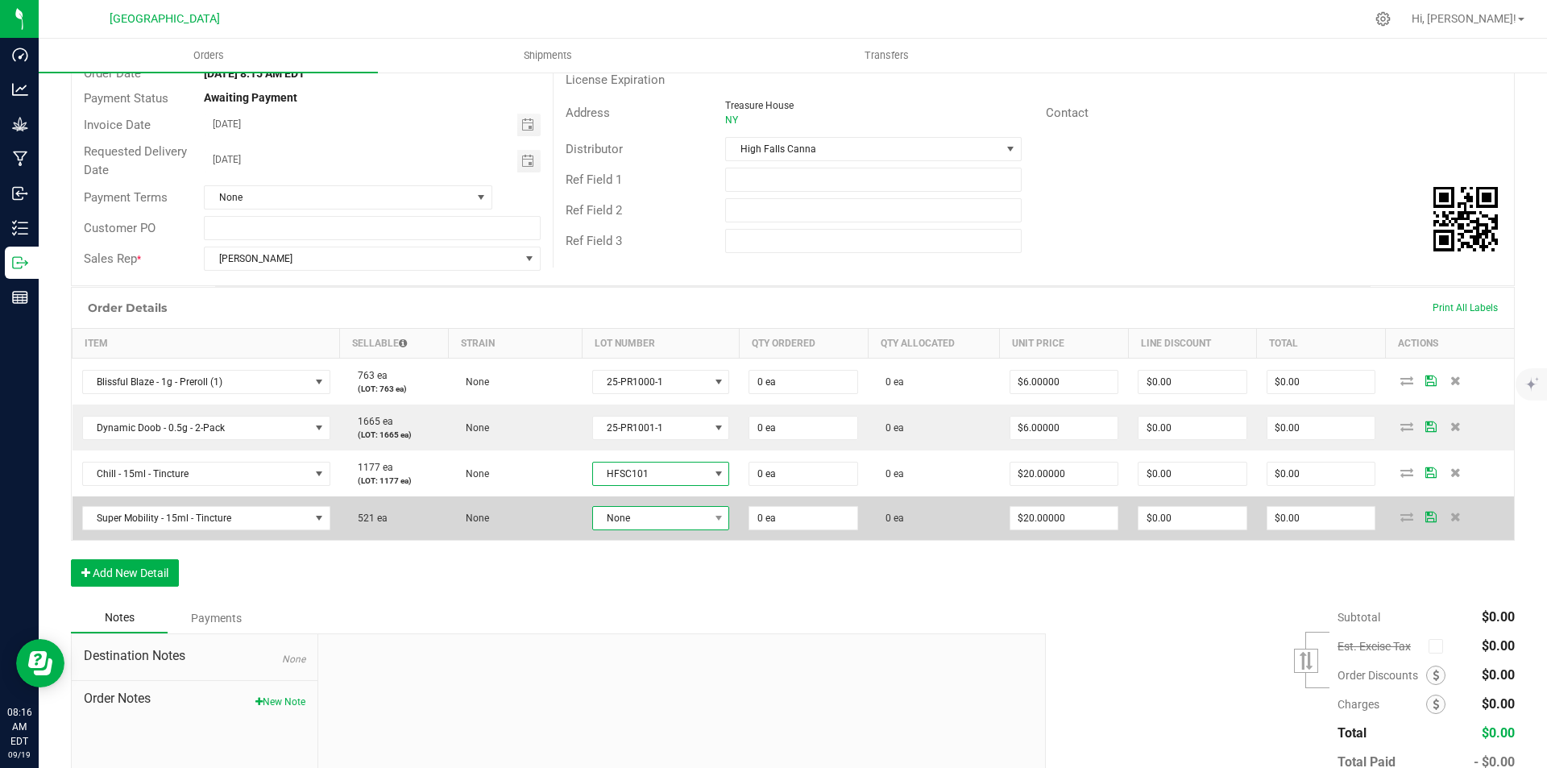
click at [662, 515] on span "None" at bounding box center [651, 518] width 116 height 23
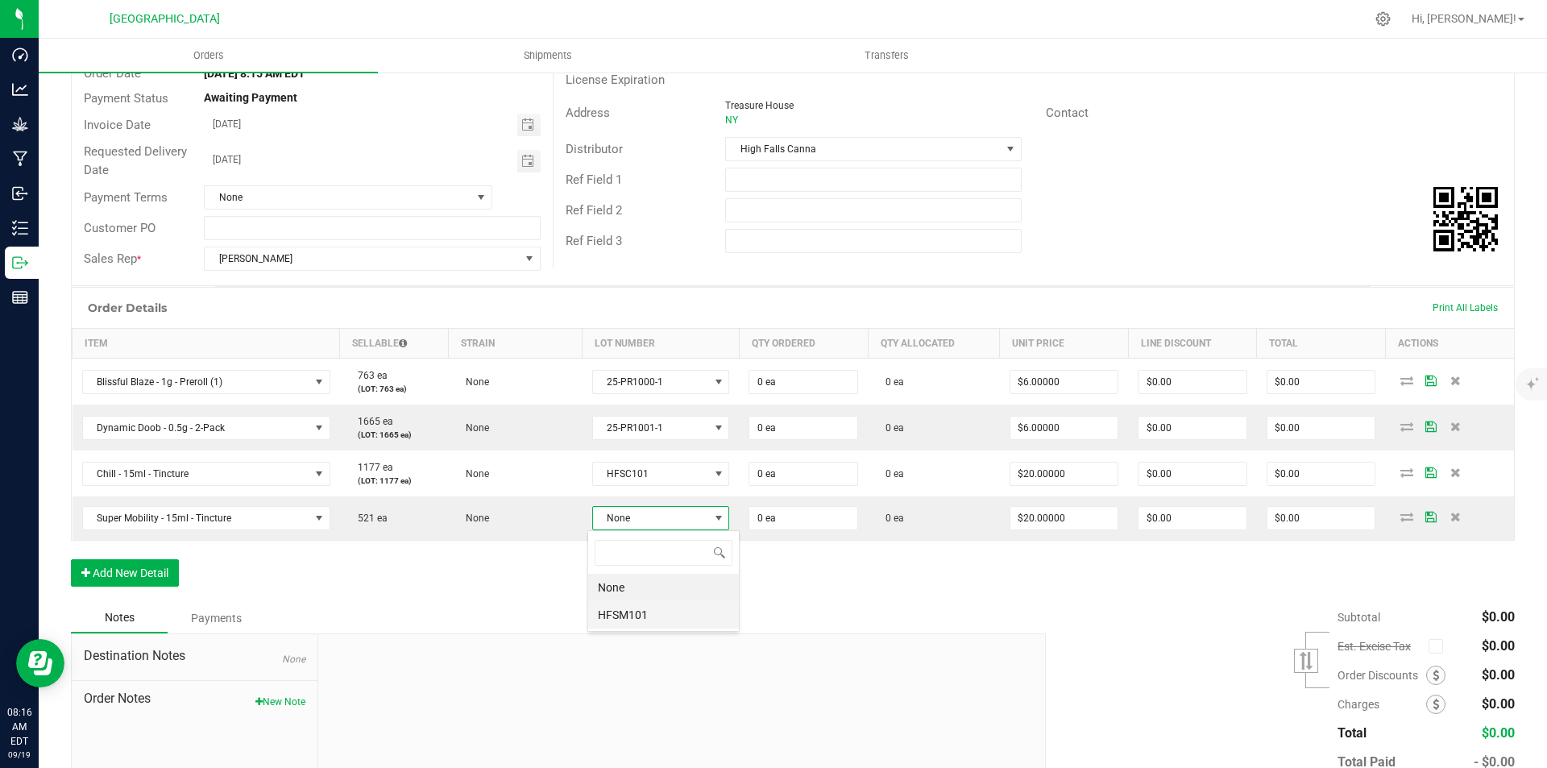
click at [652, 613] on li "HFSM101" at bounding box center [663, 614] width 151 height 27
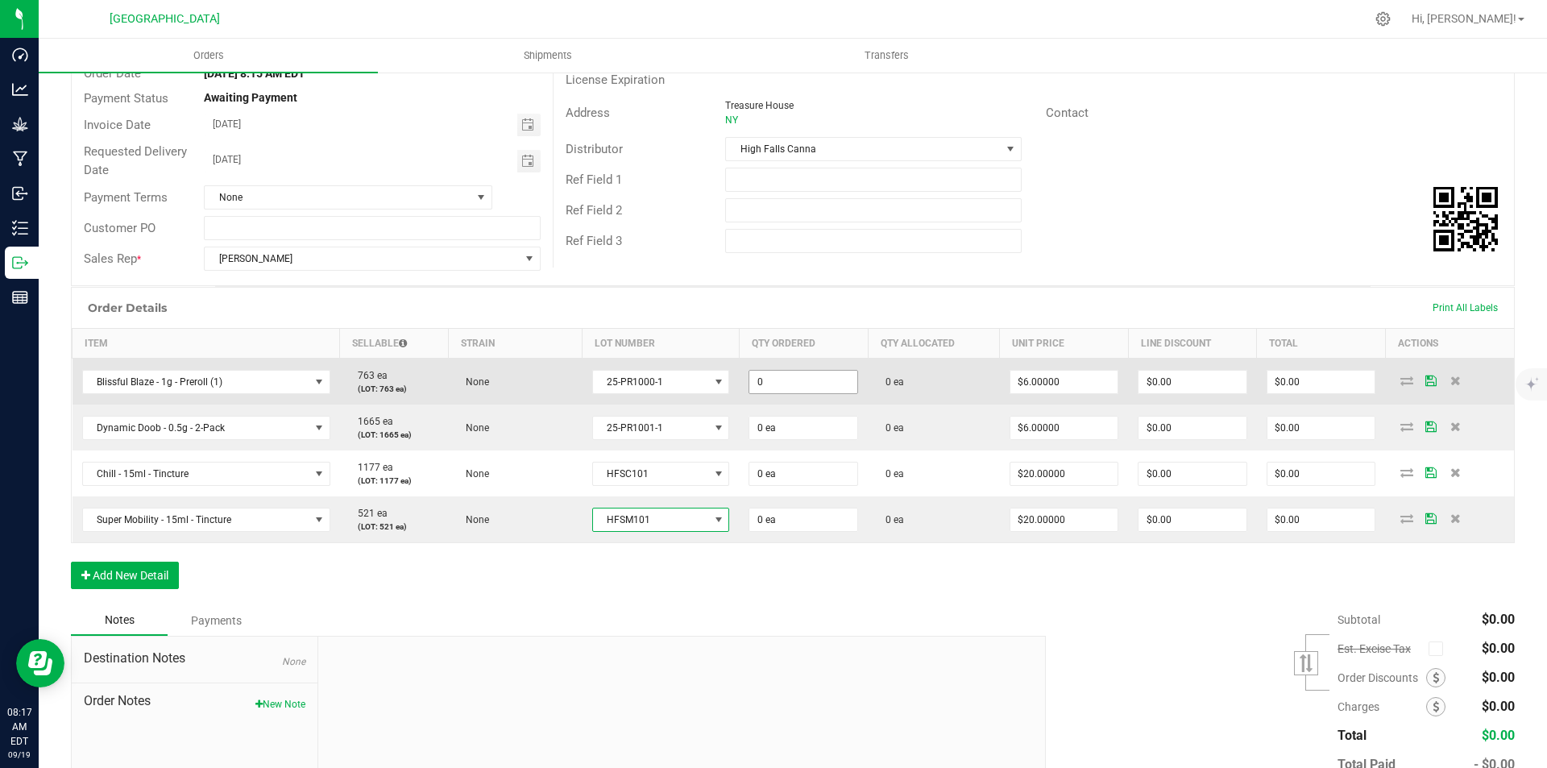
click at [817, 380] on input "0" at bounding box center [803, 382] width 108 height 23
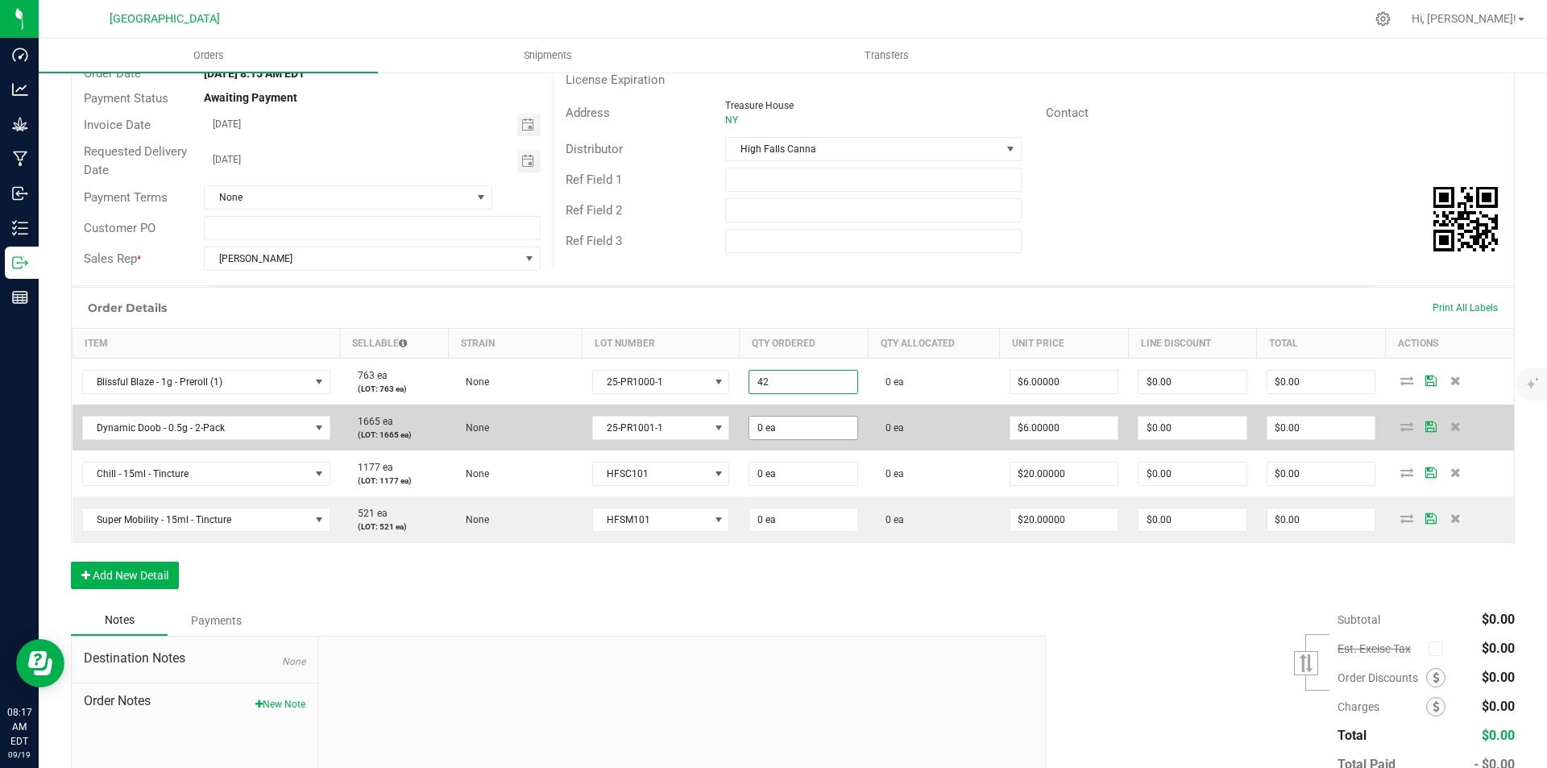
type input "42 ea"
type input "$252.00"
click at [811, 434] on input "0" at bounding box center [803, 428] width 108 height 23
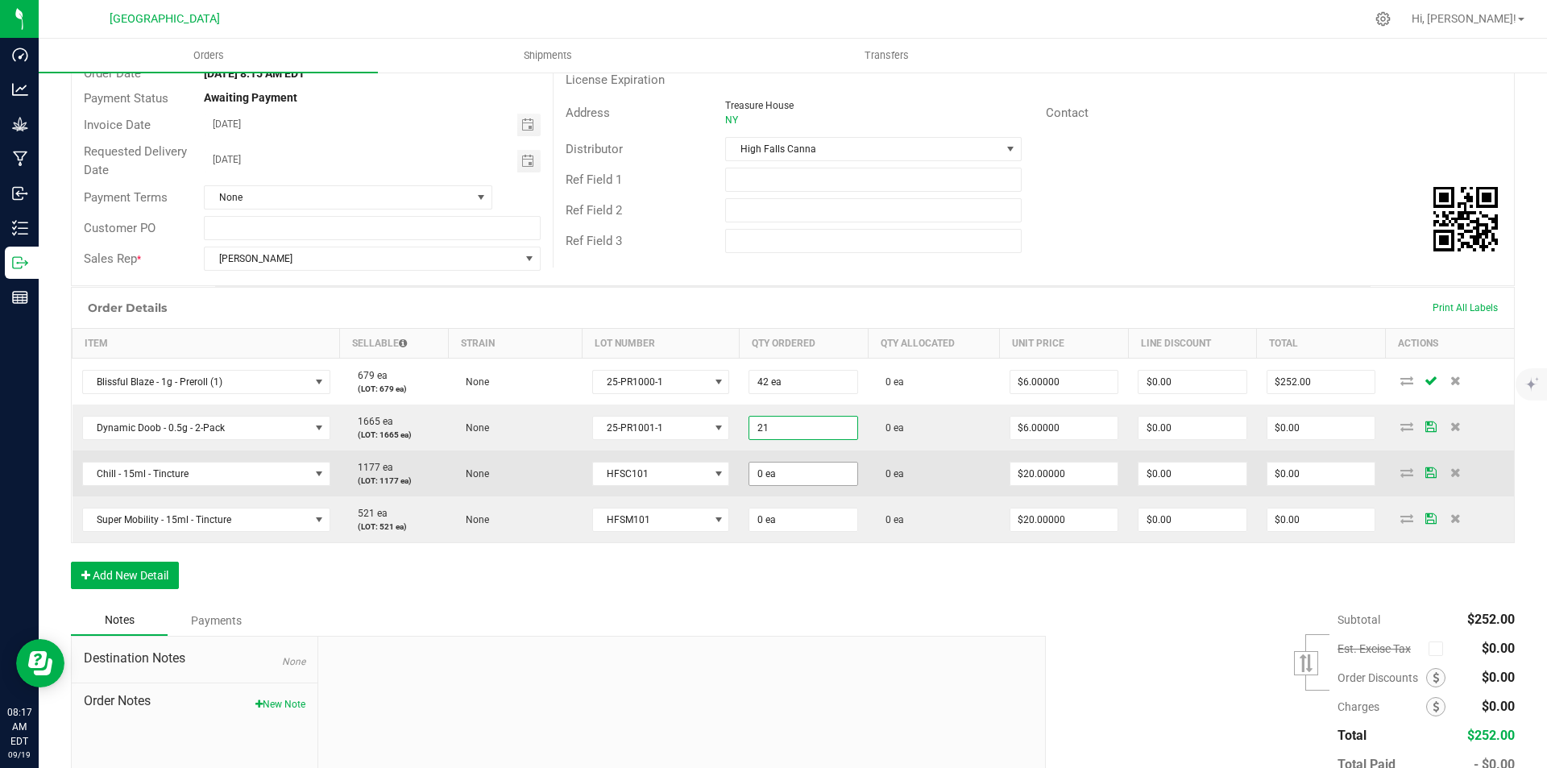
type input "21 ea"
type input "$126.00"
click at [799, 474] on input "0" at bounding box center [803, 474] width 108 height 23
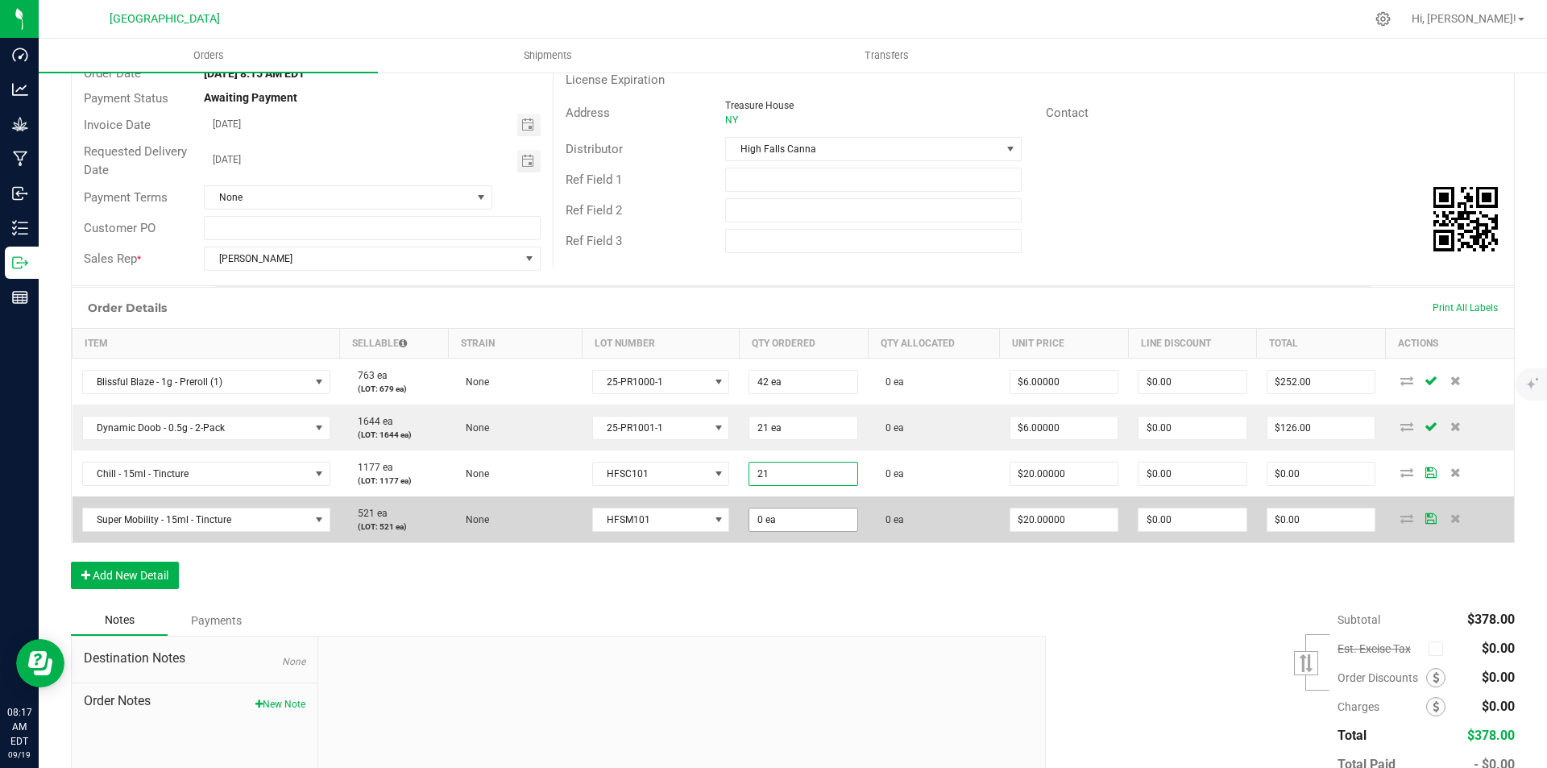
type input "21 ea"
type input "$420.00"
click at [772, 531] on span "0 ea" at bounding box center [804, 520] width 110 height 24
click at [775, 525] on input "0" at bounding box center [803, 520] width 108 height 23
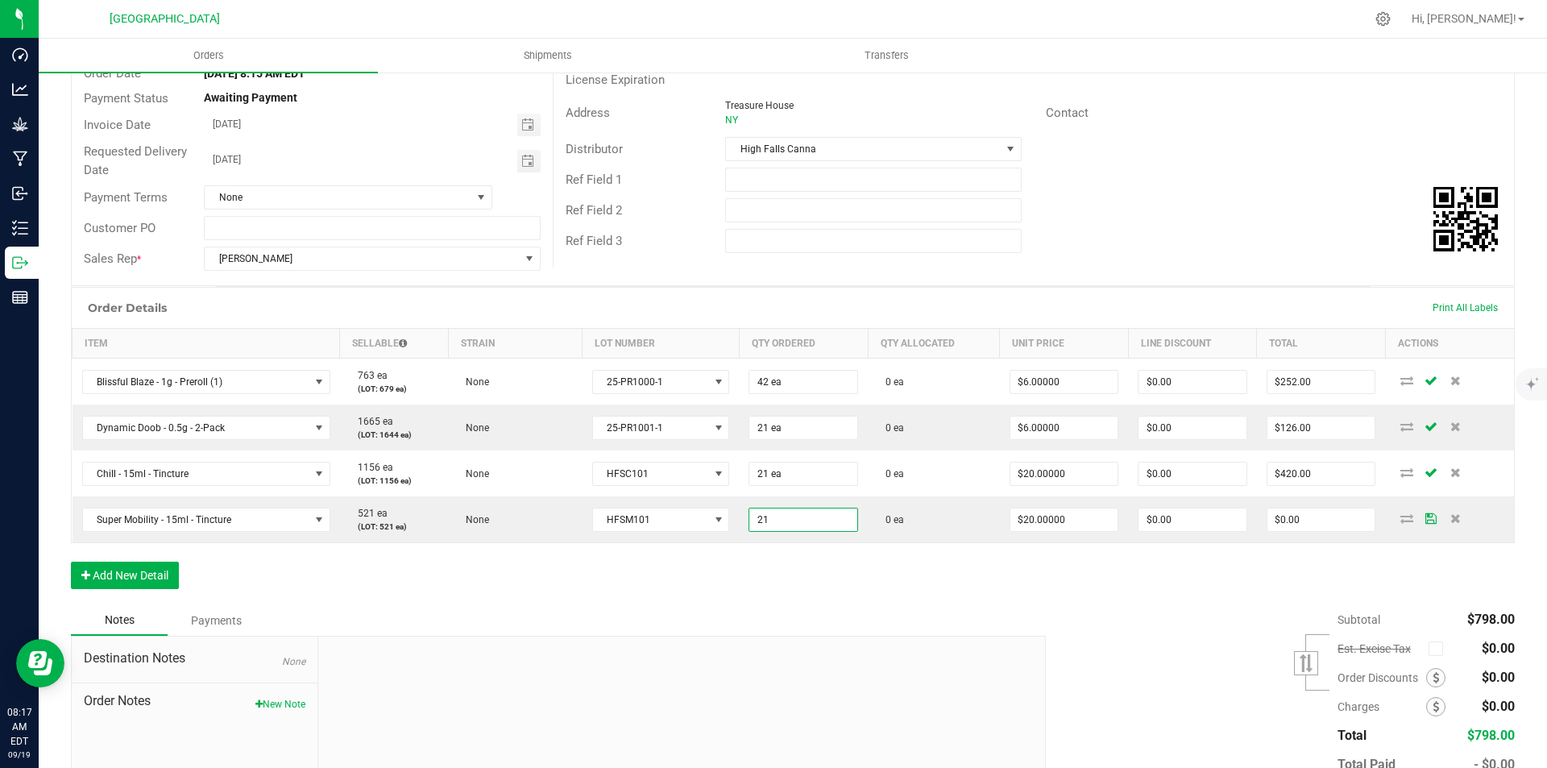
type input "21 ea"
type input "$420.00"
click at [759, 554] on div "Order Details Print All Labels Item Sellable Strain Lot Number Qty Ordered Qty …" at bounding box center [793, 446] width 1444 height 318
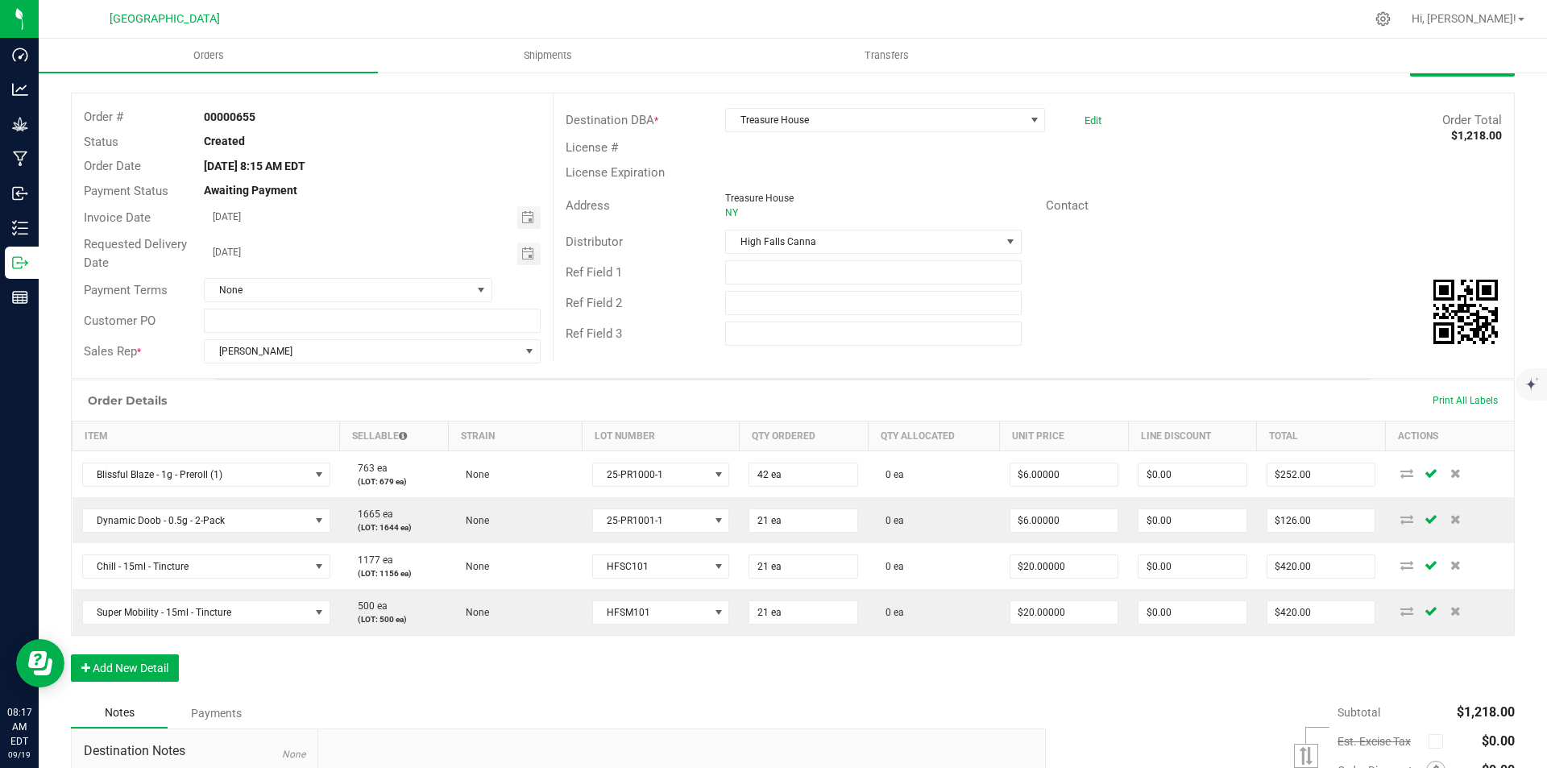
scroll to position [0, 0]
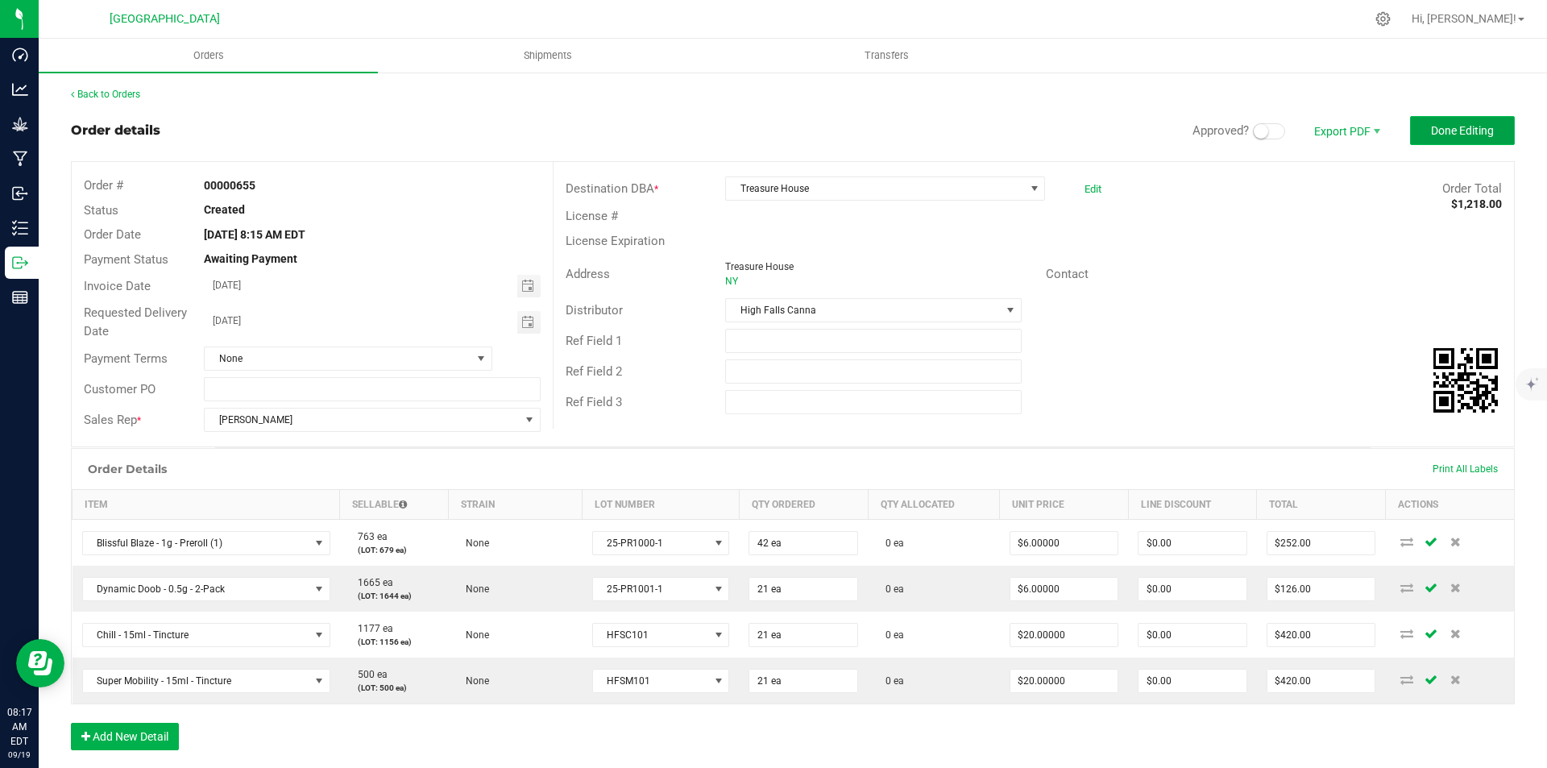
click at [1455, 131] on span "Done Editing" at bounding box center [1462, 130] width 63 height 13
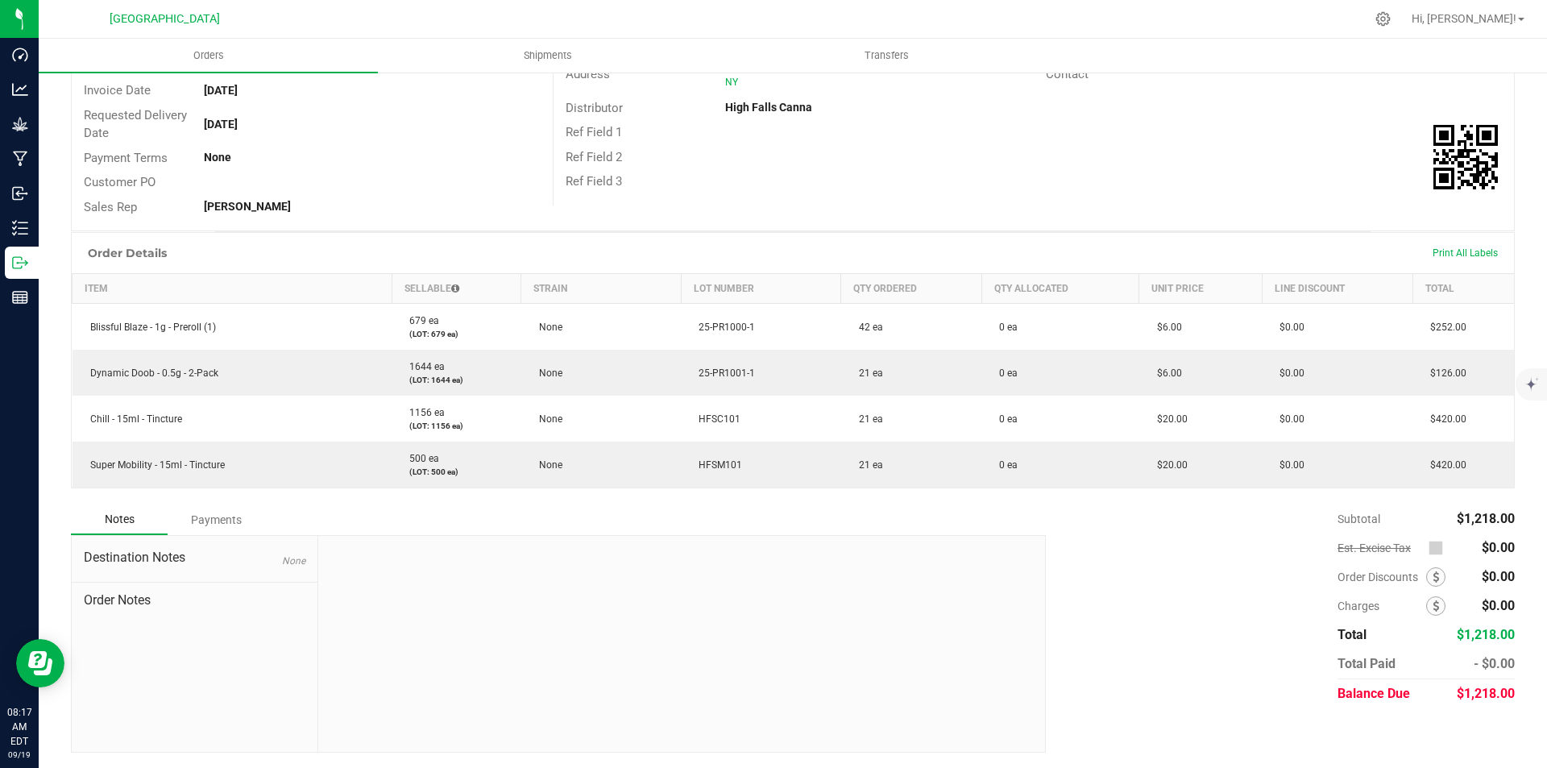
scroll to position [194, 0]
